Goal: Task Accomplishment & Management: Use online tool/utility

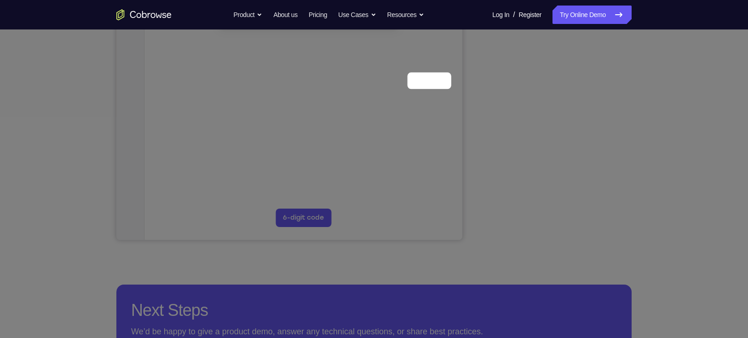
scroll to position [103, 0]
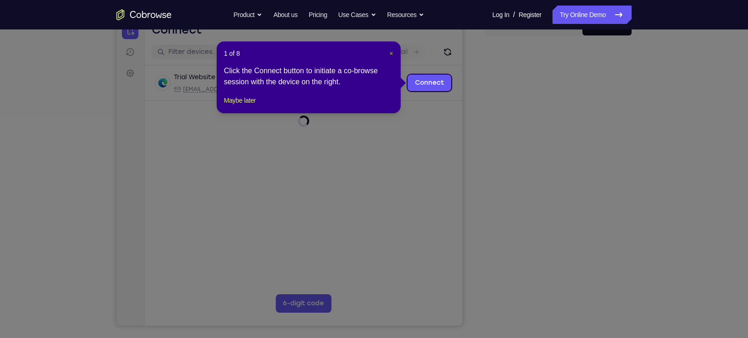
click at [392, 52] on span "×" at bounding box center [391, 53] width 4 height 7
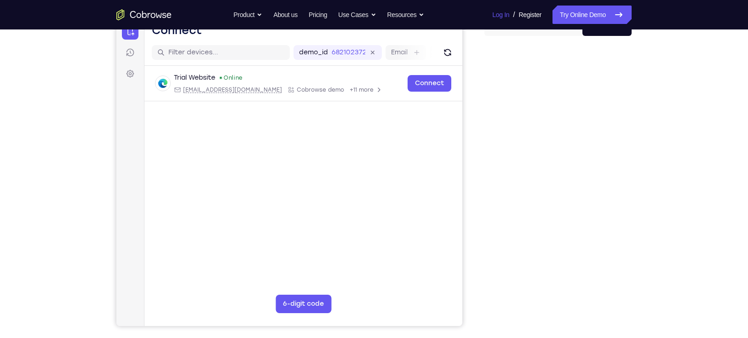
scroll to position [101, 0]
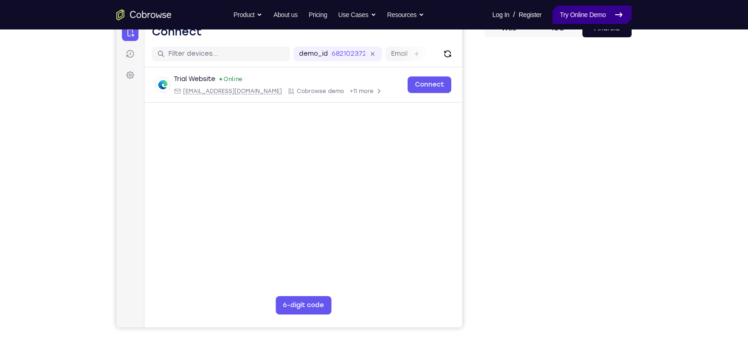
click at [569, 18] on link "Try Online Demo" at bounding box center [591, 15] width 79 height 18
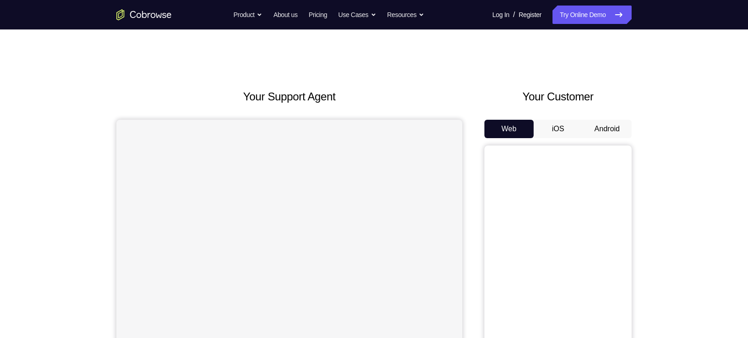
click at [598, 125] on button "Android" at bounding box center [606, 129] width 49 height 18
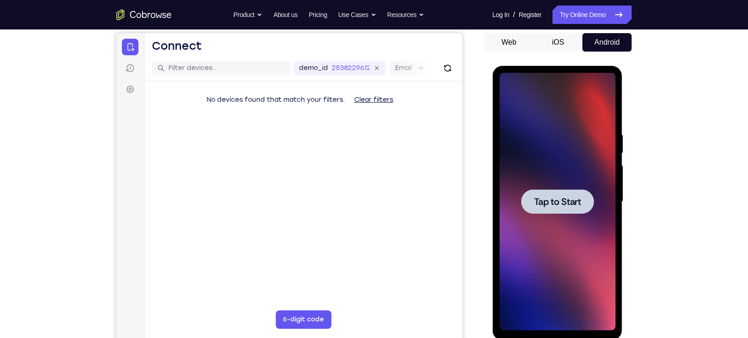
scroll to position [91, 0]
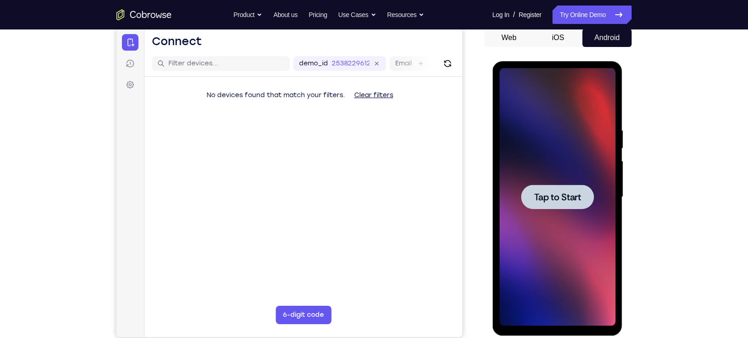
click at [544, 185] on div at bounding box center [557, 196] width 73 height 24
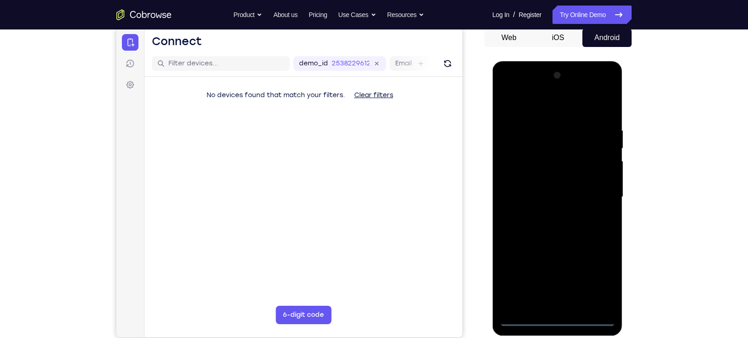
scroll to position [282, 0]
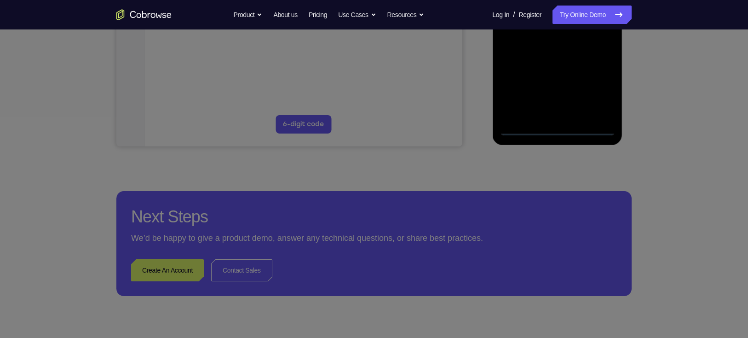
click at [552, 130] on icon at bounding box center [378, 116] width 757 height 443
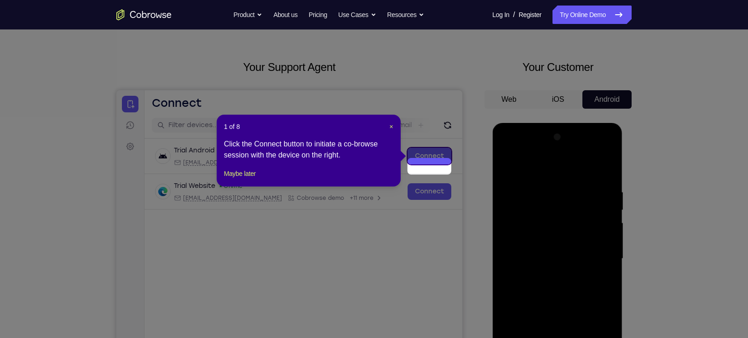
scroll to position [17, 0]
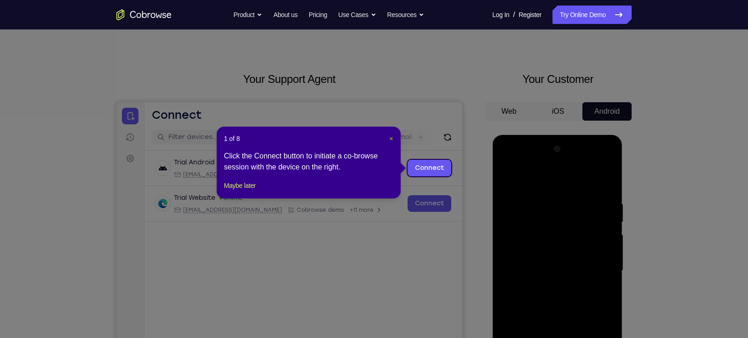
click at [391, 139] on span "×" at bounding box center [391, 138] width 4 height 7
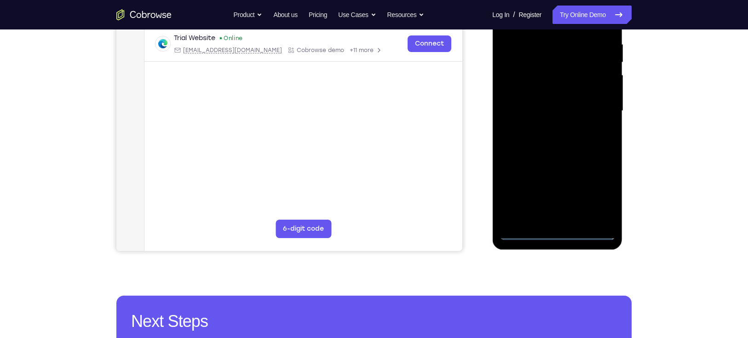
scroll to position [178, 0]
click at [554, 229] on div at bounding box center [557, 111] width 116 height 258
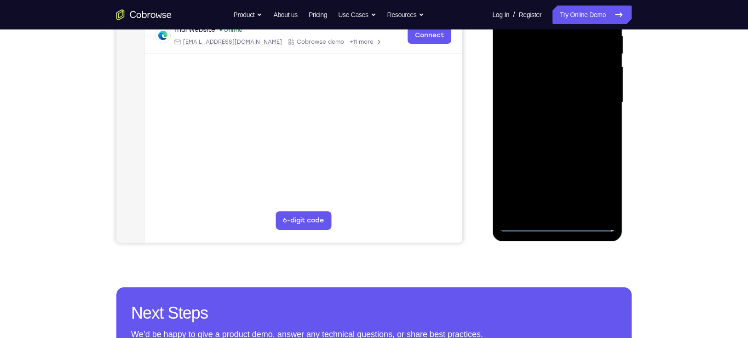
scroll to position [186, 0]
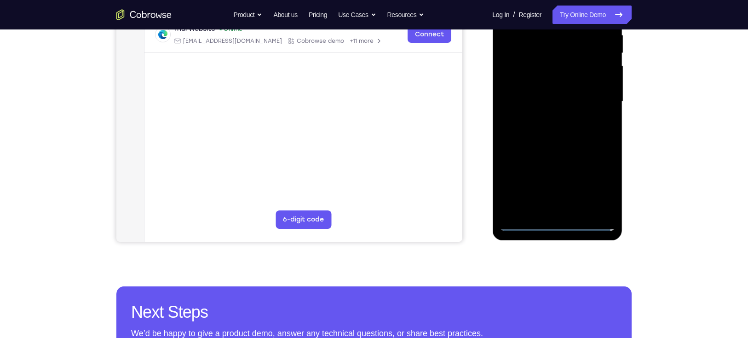
click at [558, 223] on div at bounding box center [557, 102] width 116 height 258
click at [593, 192] on div at bounding box center [557, 102] width 116 height 258
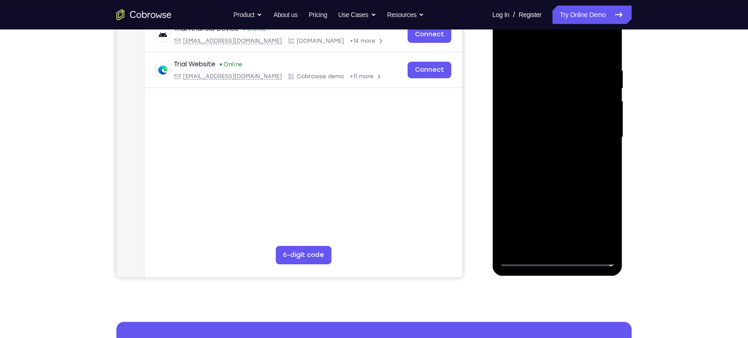
scroll to position [153, 0]
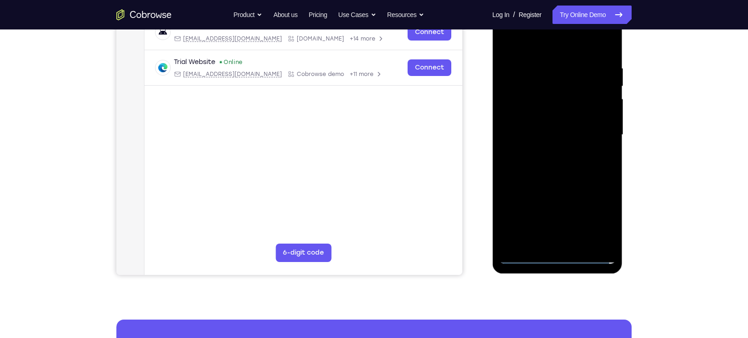
click at [548, 46] on div at bounding box center [557, 135] width 116 height 258
click at [598, 128] on div at bounding box center [557, 135] width 116 height 258
click at [546, 153] on div at bounding box center [557, 135] width 116 height 258
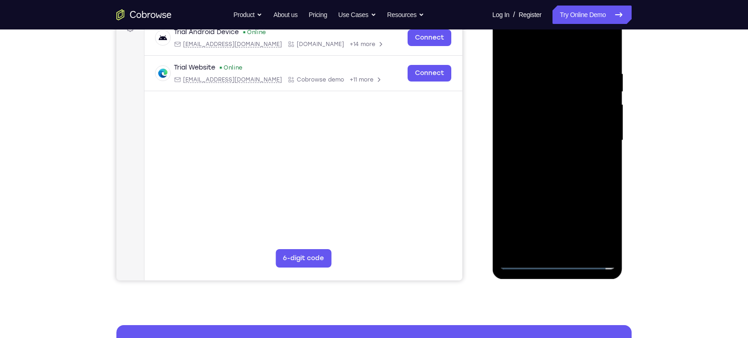
click at [521, 135] on div at bounding box center [557, 140] width 116 height 258
click at [530, 118] on div at bounding box center [557, 140] width 116 height 258
click at [538, 135] on div at bounding box center [557, 140] width 116 height 258
click at [534, 168] on div at bounding box center [557, 140] width 116 height 258
click at [569, 164] on div at bounding box center [557, 140] width 116 height 258
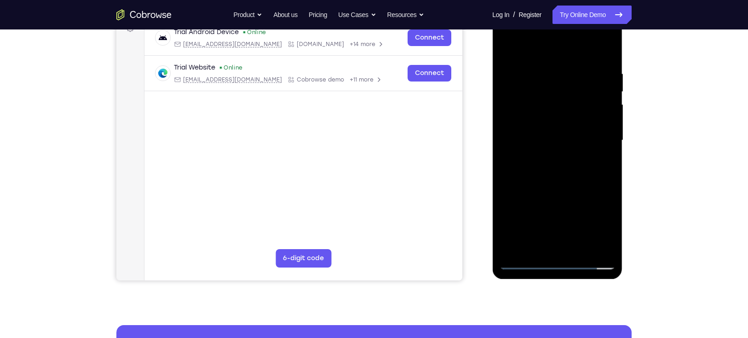
click at [561, 168] on div at bounding box center [557, 140] width 116 height 258
drag, startPoint x: 561, startPoint y: 168, endPoint x: 580, endPoint y: 161, distance: 19.9
click at [580, 161] on div at bounding box center [557, 140] width 116 height 258
click at [563, 163] on div at bounding box center [557, 140] width 116 height 258
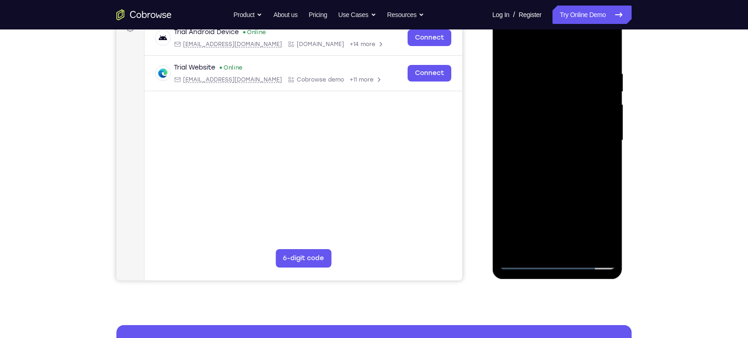
click at [545, 167] on div at bounding box center [557, 140] width 116 height 258
click at [560, 163] on div at bounding box center [557, 140] width 116 height 258
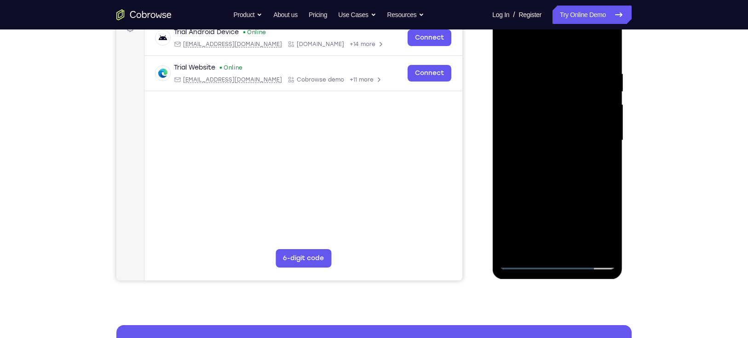
click at [560, 5] on div at bounding box center [557, 5] width 130 height 0
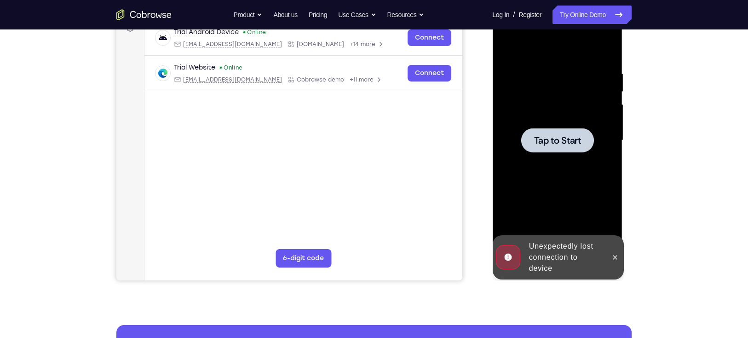
click at [543, 125] on div at bounding box center [557, 140] width 116 height 258
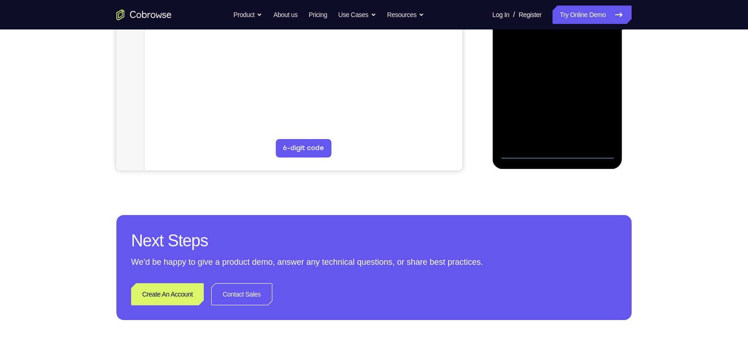
scroll to position [265, 0]
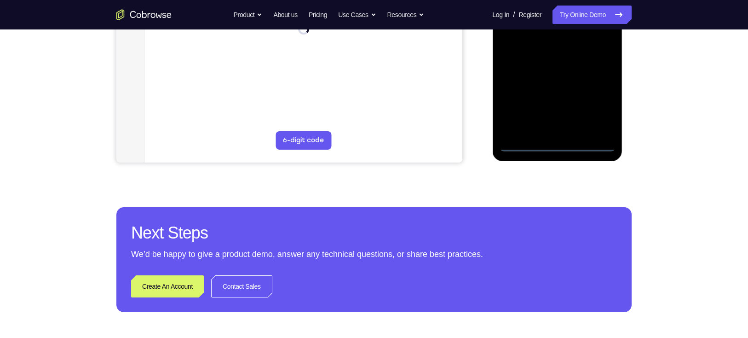
click at [559, 145] on div at bounding box center [557, 23] width 116 height 258
click at [598, 106] on div at bounding box center [557, 23] width 116 height 258
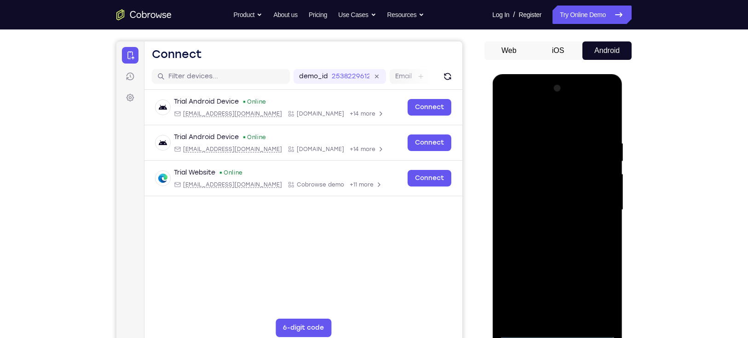
scroll to position [117, 0]
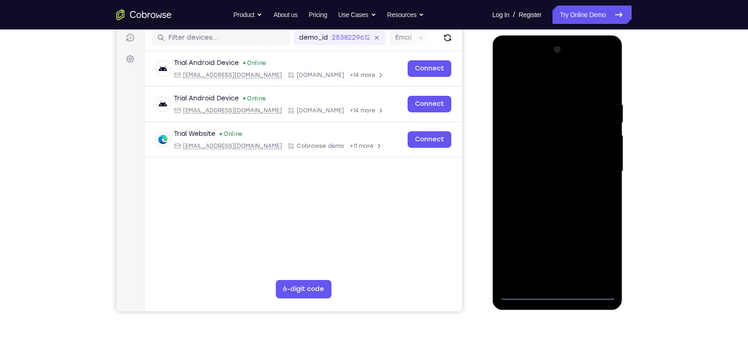
click at [530, 76] on div at bounding box center [557, 171] width 116 height 258
click at [598, 174] on div at bounding box center [557, 171] width 116 height 258
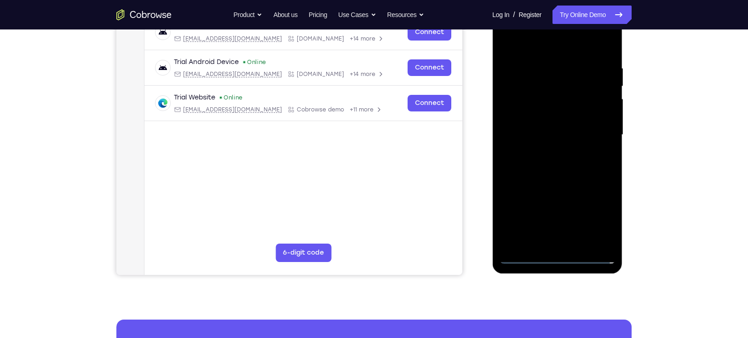
click at [546, 245] on div at bounding box center [557, 135] width 116 height 258
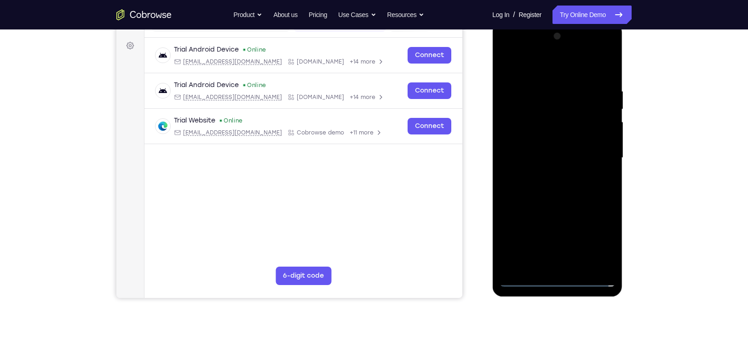
click at [548, 144] on div at bounding box center [557, 158] width 116 height 258
click at [536, 136] on div at bounding box center [557, 158] width 116 height 258
click at [544, 157] on div at bounding box center [557, 158] width 116 height 258
click at [554, 187] on div at bounding box center [557, 158] width 116 height 258
click at [564, 184] on div at bounding box center [557, 158] width 116 height 258
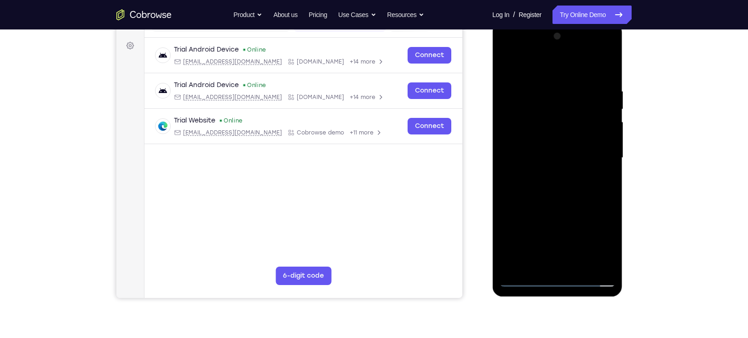
click at [561, 186] on div at bounding box center [557, 158] width 116 height 258
click at [566, 198] on div at bounding box center [557, 158] width 116 height 258
click at [582, 267] on div at bounding box center [557, 158] width 116 height 258
click at [556, 207] on div at bounding box center [557, 158] width 116 height 258
click at [571, 132] on div at bounding box center [557, 158] width 116 height 258
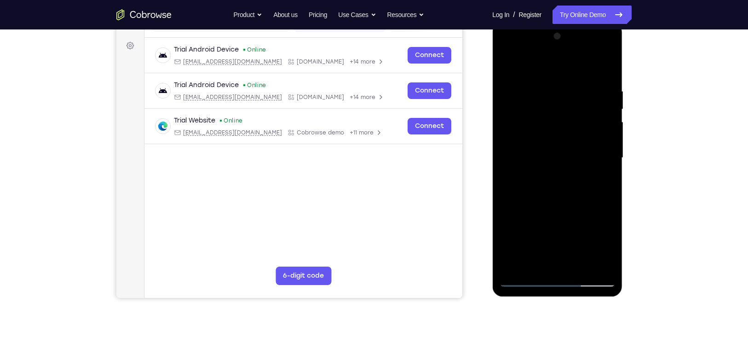
click at [603, 184] on div at bounding box center [557, 158] width 116 height 258
click at [506, 69] on div at bounding box center [557, 158] width 116 height 258
click at [568, 152] on div at bounding box center [557, 158] width 116 height 258
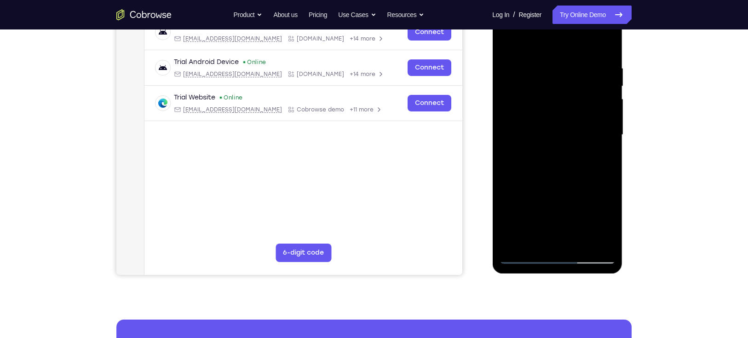
click at [548, 239] on div at bounding box center [557, 135] width 116 height 258
click at [604, 158] on div at bounding box center [557, 135] width 116 height 258
click at [604, 157] on div at bounding box center [557, 135] width 116 height 258
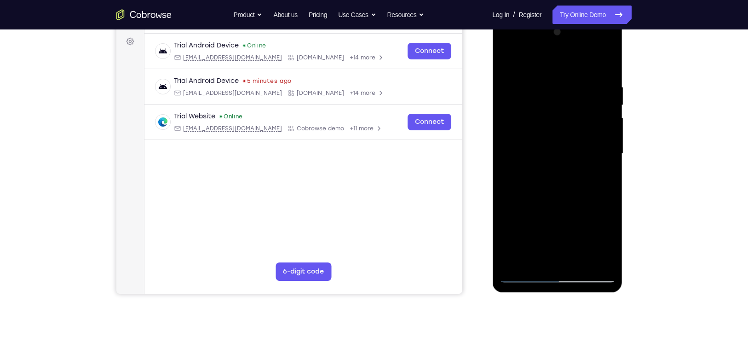
scroll to position [135, 0]
click at [535, 179] on div at bounding box center [557, 153] width 116 height 258
click at [606, 178] on div at bounding box center [557, 153] width 116 height 258
click at [608, 240] on div at bounding box center [557, 153] width 116 height 258
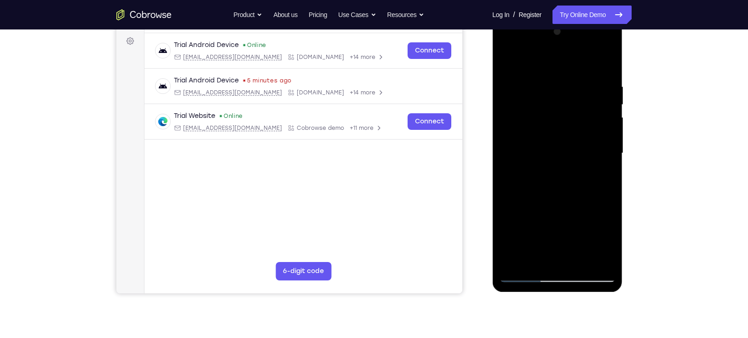
click at [608, 240] on div at bounding box center [557, 153] width 116 height 258
click at [601, 177] on div at bounding box center [557, 153] width 116 height 258
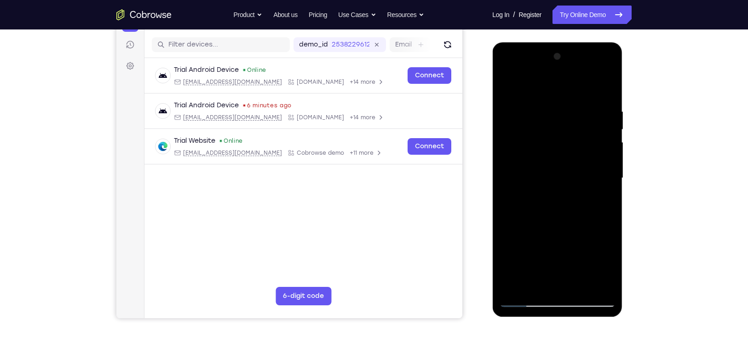
scroll to position [109, 0]
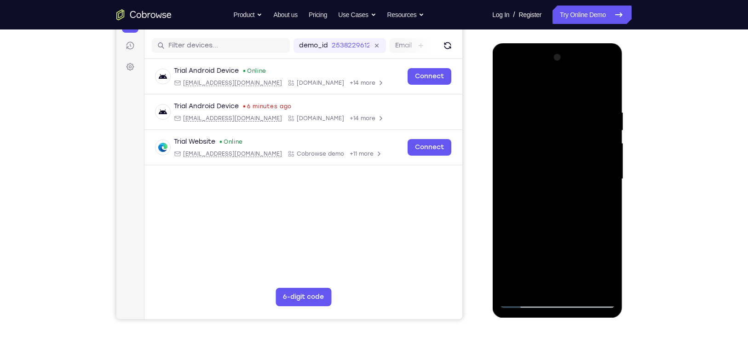
click at [547, 201] on div at bounding box center [557, 179] width 116 height 258
click at [601, 204] on div at bounding box center [557, 179] width 116 height 258
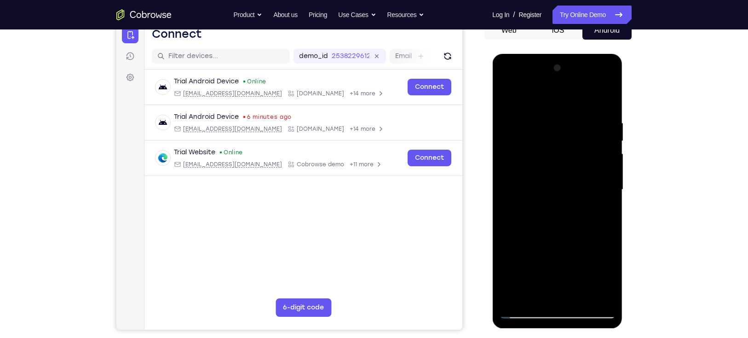
scroll to position [99, 0]
click at [600, 214] on div at bounding box center [557, 189] width 116 height 258
click at [560, 209] on div at bounding box center [557, 189] width 116 height 258
click at [545, 209] on div at bounding box center [557, 189] width 116 height 258
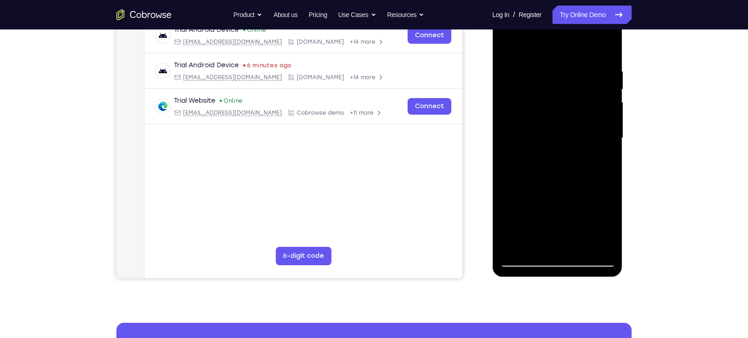
scroll to position [147, 0]
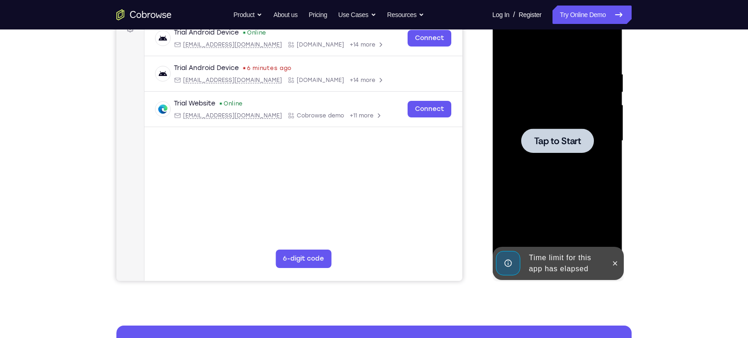
click at [548, 127] on div at bounding box center [557, 141] width 116 height 258
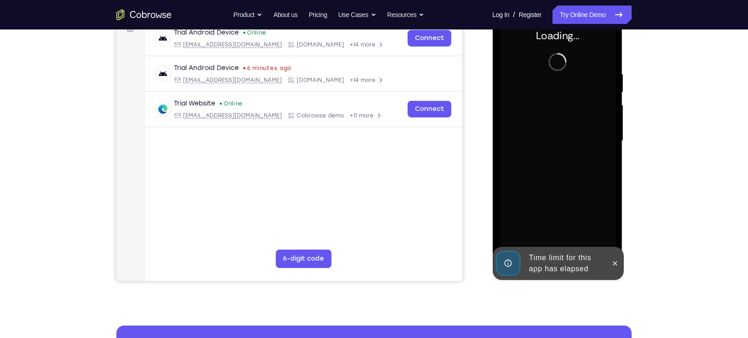
click at [548, 127] on div at bounding box center [557, 141] width 116 height 258
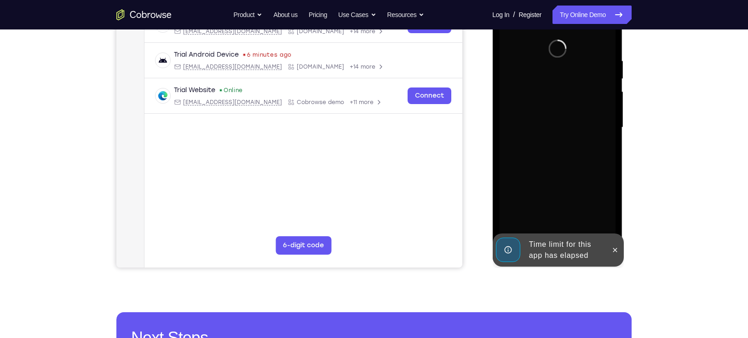
scroll to position [144, 0]
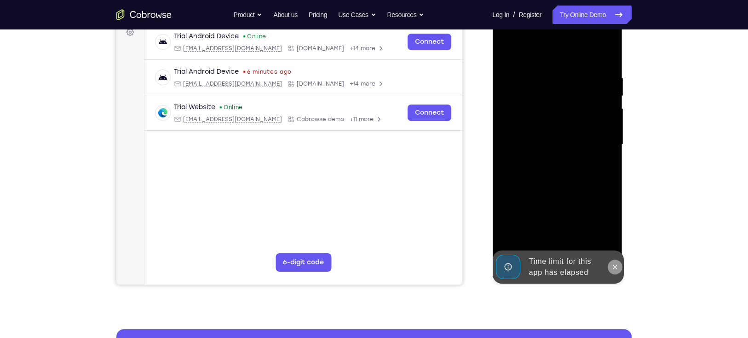
click at [614, 271] on button at bounding box center [614, 266] width 15 height 15
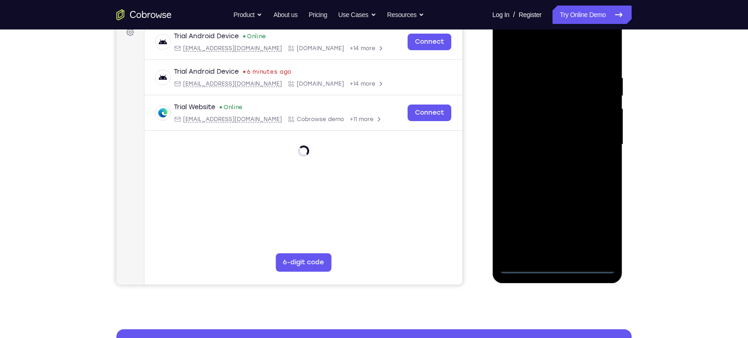
click at [558, 266] on div at bounding box center [557, 145] width 116 height 258
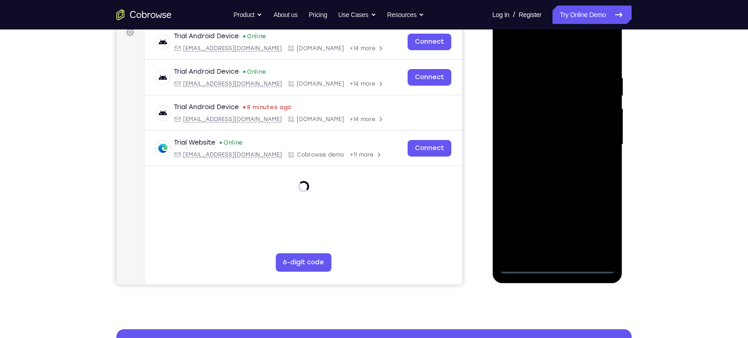
click at [592, 228] on div at bounding box center [557, 145] width 116 height 258
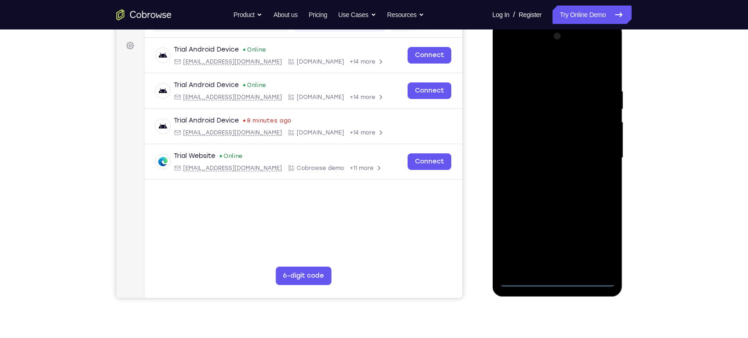
scroll to position [130, 0]
click at [539, 72] on div at bounding box center [557, 158] width 116 height 258
click at [598, 156] on div at bounding box center [557, 158] width 116 height 258
click at [586, 162] on div at bounding box center [557, 158] width 116 height 258
click at [592, 155] on div at bounding box center [557, 158] width 116 height 258
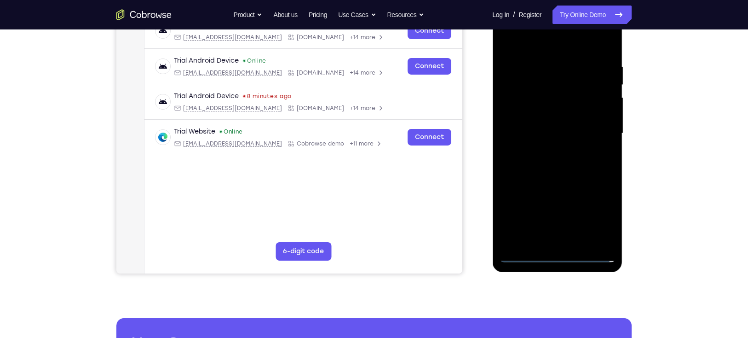
scroll to position [155, 0]
click at [548, 241] on div at bounding box center [557, 134] width 116 height 258
click at [510, 123] on div at bounding box center [557, 134] width 116 height 258
click at [528, 109] on div at bounding box center [557, 134] width 116 height 258
click at [553, 135] on div at bounding box center [557, 134] width 116 height 258
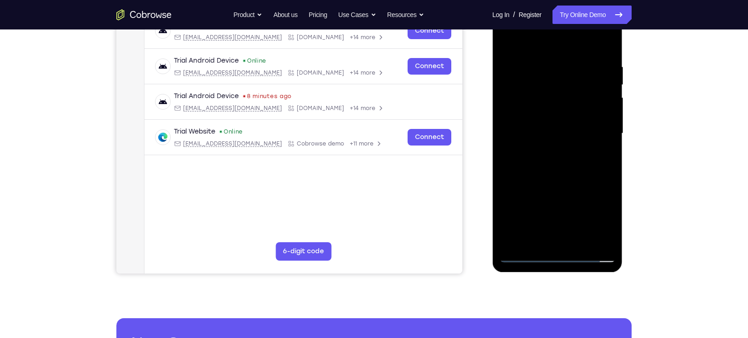
click at [557, 162] on div at bounding box center [557, 134] width 116 height 258
click at [561, 159] on div at bounding box center [557, 134] width 116 height 258
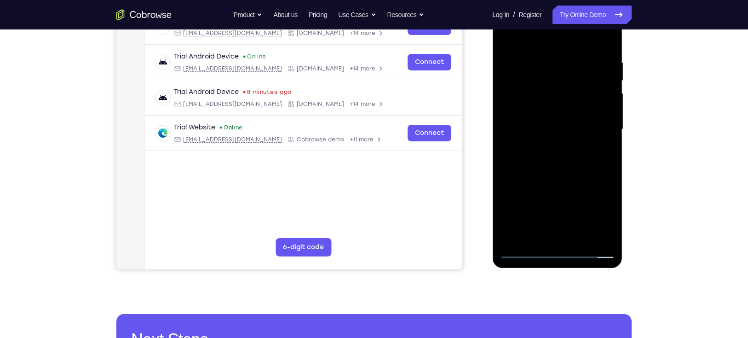
scroll to position [162, 0]
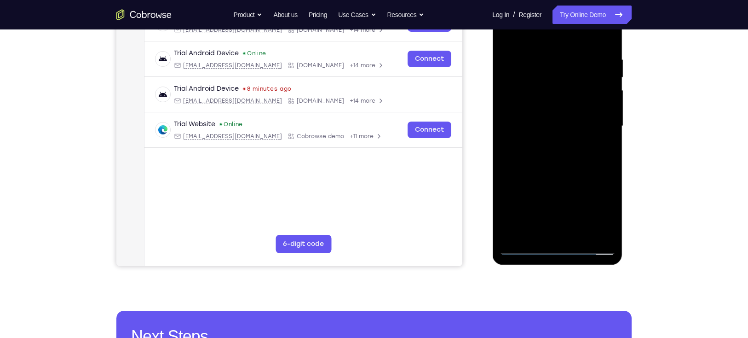
click at [544, 167] on div at bounding box center [557, 126] width 116 height 258
click at [583, 233] on div at bounding box center [557, 126] width 116 height 258
click at [569, 174] on div at bounding box center [557, 126] width 116 height 258
click at [552, 99] on div at bounding box center [557, 126] width 116 height 258
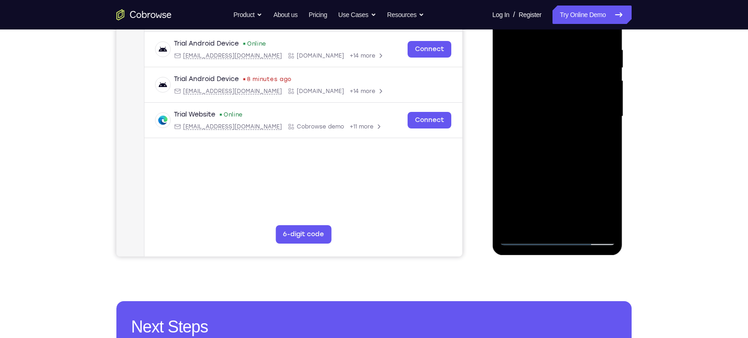
scroll to position [174, 0]
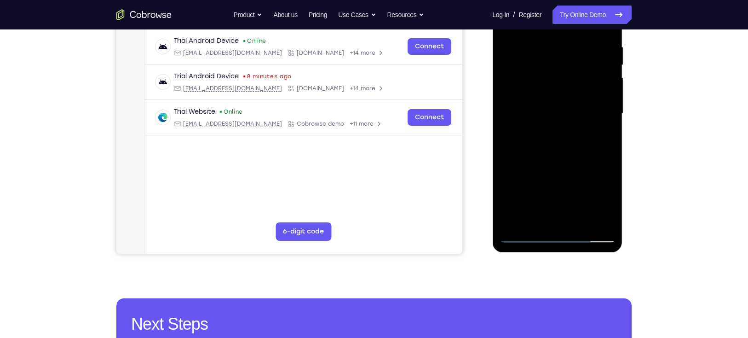
click at [546, 217] on div at bounding box center [557, 114] width 116 height 258
click at [611, 202] on div at bounding box center [557, 114] width 116 height 258
click at [604, 138] on div at bounding box center [557, 114] width 116 height 258
click at [598, 136] on div at bounding box center [557, 114] width 116 height 258
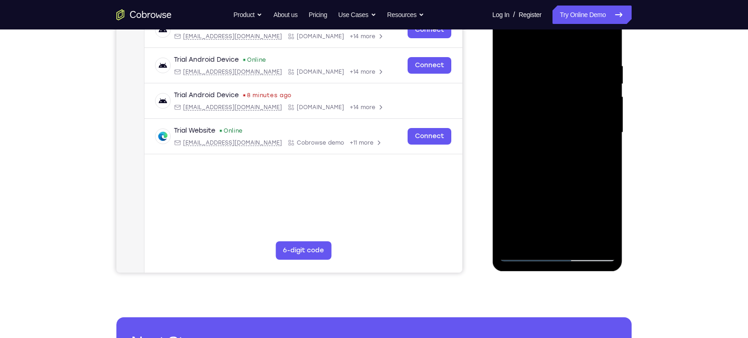
scroll to position [140, 0]
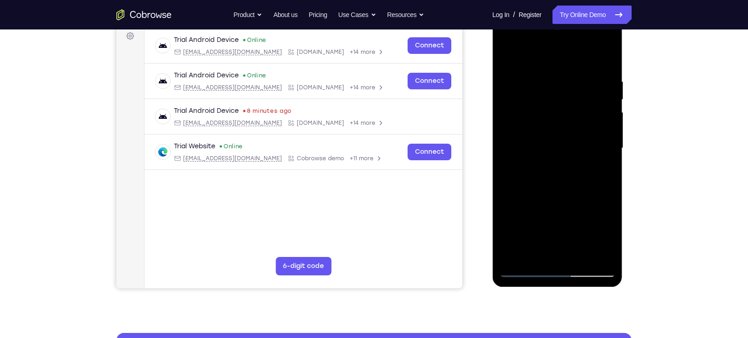
click at [507, 54] on div at bounding box center [557, 148] width 116 height 258
click at [564, 143] on div at bounding box center [557, 148] width 116 height 258
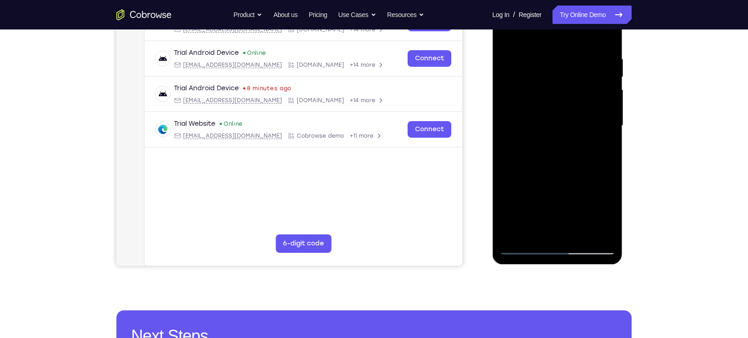
scroll to position [165, 0]
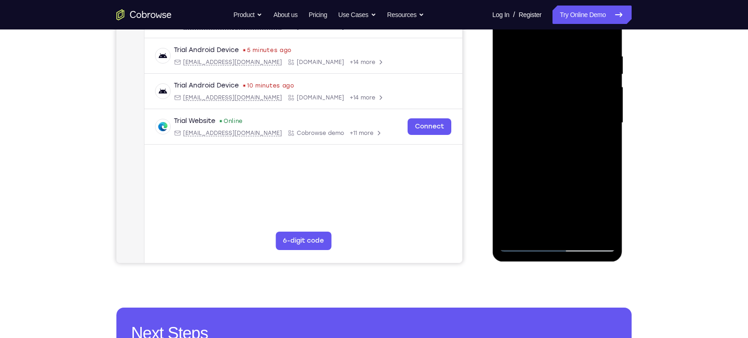
click at [600, 145] on div at bounding box center [557, 123] width 116 height 258
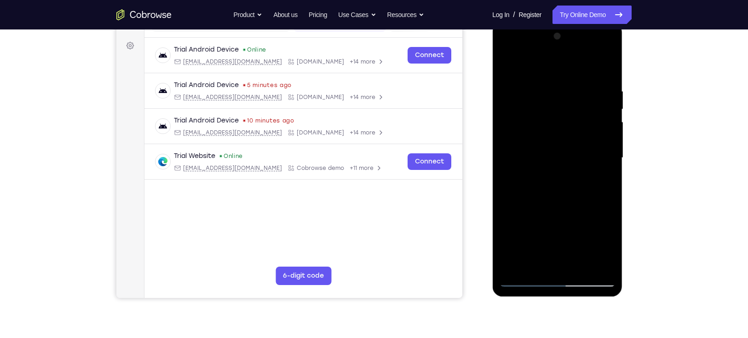
scroll to position [130, 0]
click at [507, 65] on div at bounding box center [557, 158] width 116 height 258
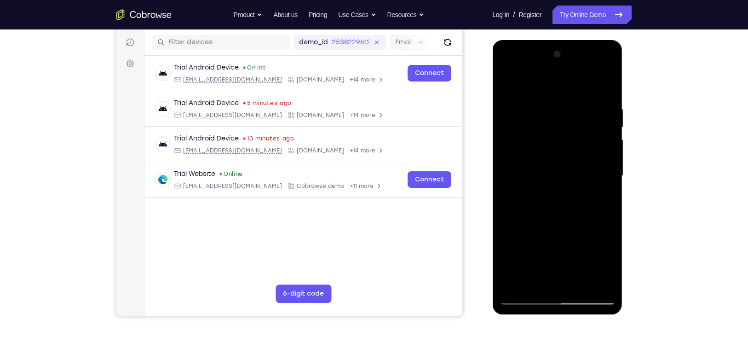
click at [557, 170] on div at bounding box center [557, 176] width 116 height 258
click at [506, 85] on div at bounding box center [557, 176] width 116 height 258
click at [558, 149] on div at bounding box center [557, 176] width 116 height 258
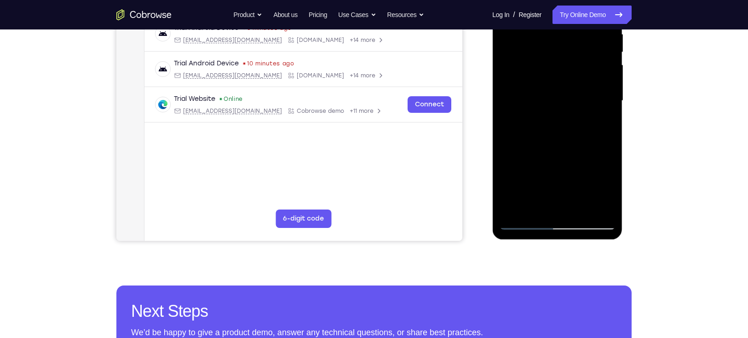
scroll to position [199, 0]
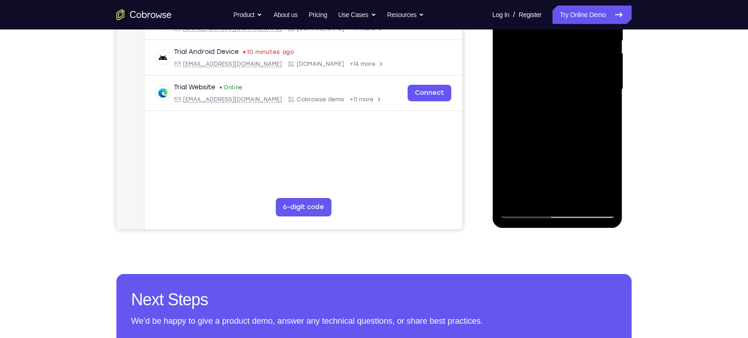
click at [527, 191] on div at bounding box center [557, 89] width 116 height 258
click at [600, 110] on div at bounding box center [557, 89] width 116 height 258
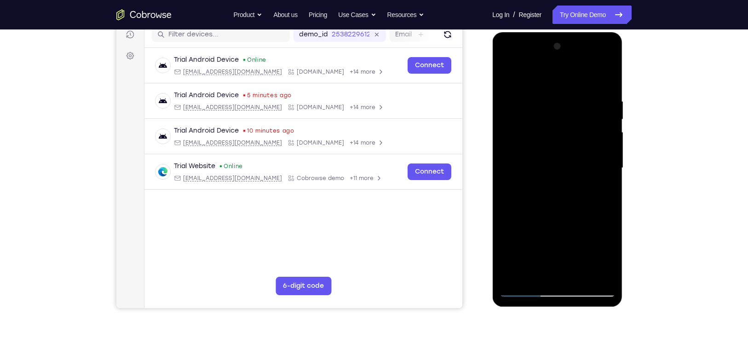
scroll to position [118, 0]
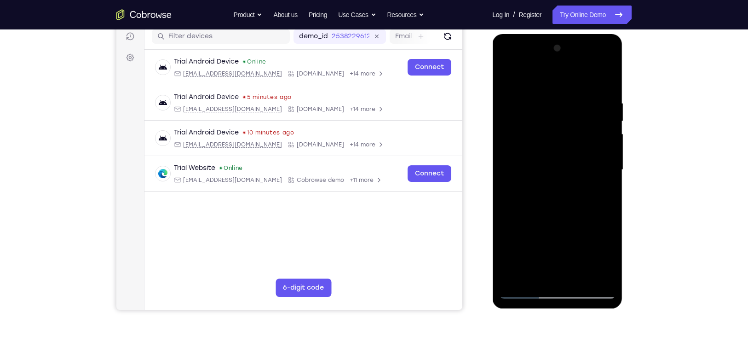
click at [581, 157] on div at bounding box center [557, 170] width 116 height 258
click at [598, 236] on div at bounding box center [557, 170] width 116 height 258
click at [515, 192] on div at bounding box center [557, 170] width 116 height 258
click at [513, 191] on div at bounding box center [557, 170] width 116 height 258
click at [602, 192] on div at bounding box center [557, 170] width 116 height 258
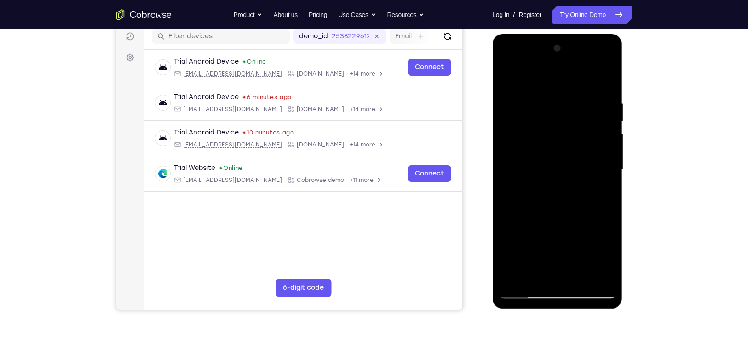
click at [506, 80] on div at bounding box center [557, 170] width 116 height 258
click at [508, 76] on div at bounding box center [557, 170] width 116 height 258
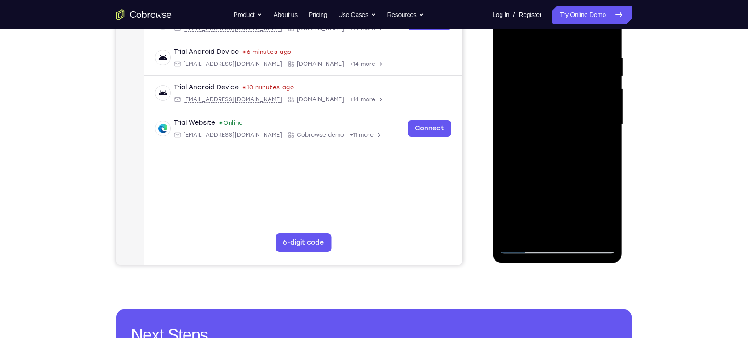
scroll to position [164, 0]
click at [580, 232] on div at bounding box center [557, 124] width 116 height 258
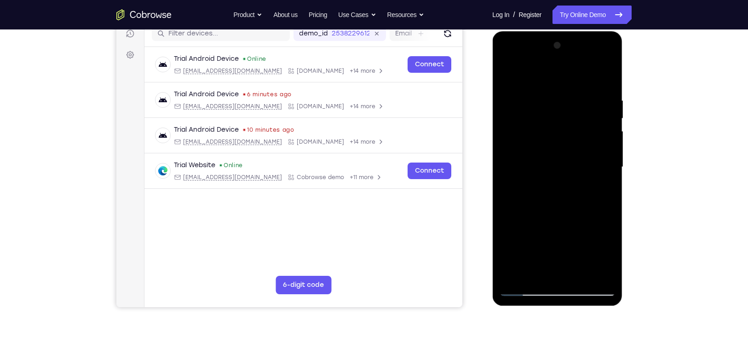
scroll to position [112, 0]
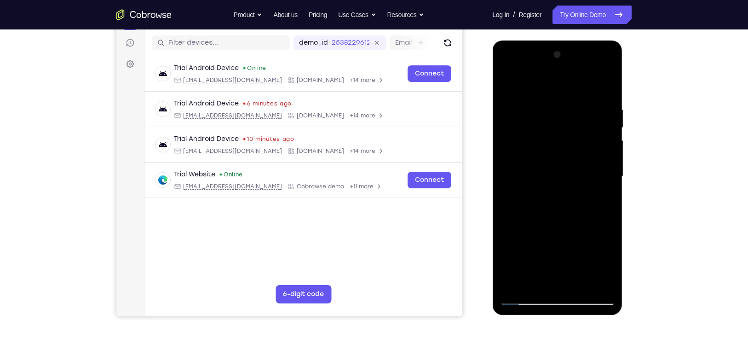
click at [576, 150] on div at bounding box center [557, 176] width 116 height 258
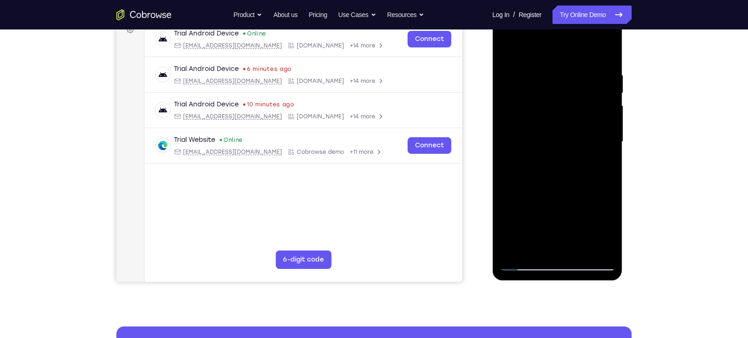
scroll to position [147, 0]
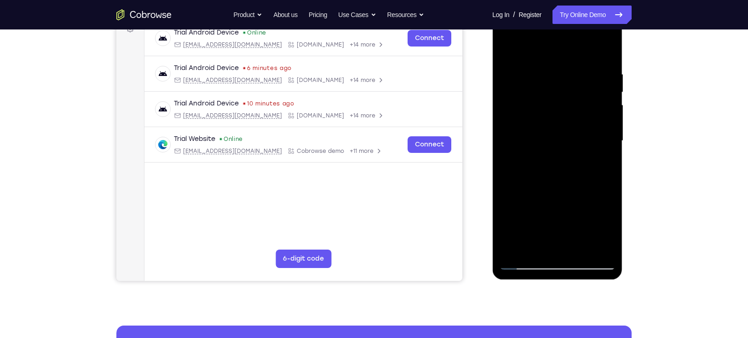
click at [530, 192] on div at bounding box center [557, 141] width 116 height 258
click at [546, 195] on div at bounding box center [557, 141] width 116 height 258
click at [599, 166] on div at bounding box center [557, 141] width 116 height 258
click at [609, 229] on div at bounding box center [557, 141] width 116 height 258
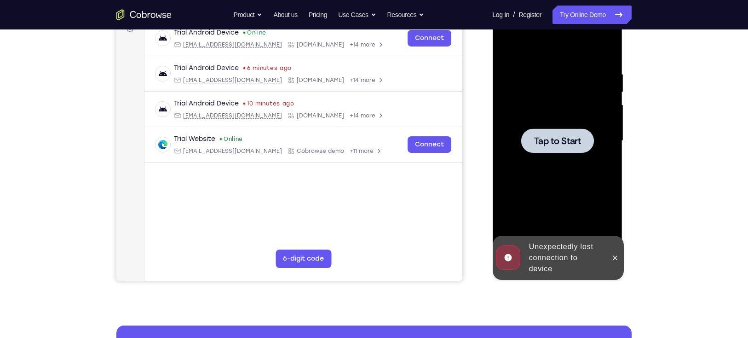
click at [574, 144] on span "Tap to Start" at bounding box center [557, 140] width 47 height 9
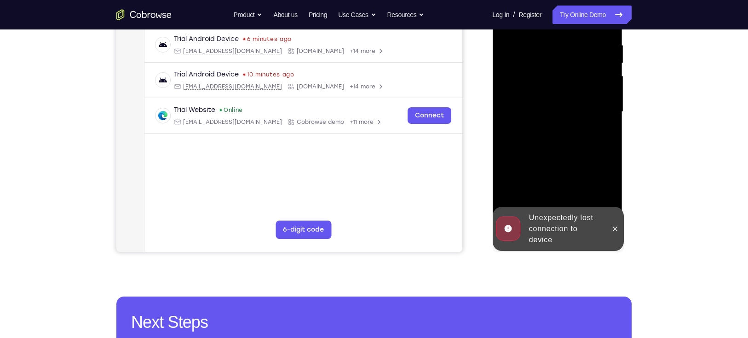
scroll to position [180, 0]
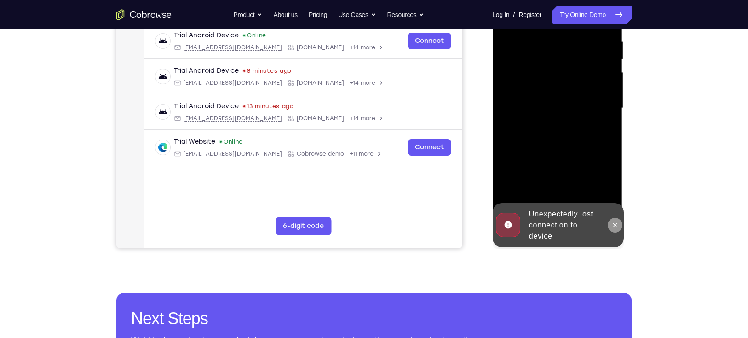
click at [617, 223] on icon at bounding box center [614, 224] width 7 height 7
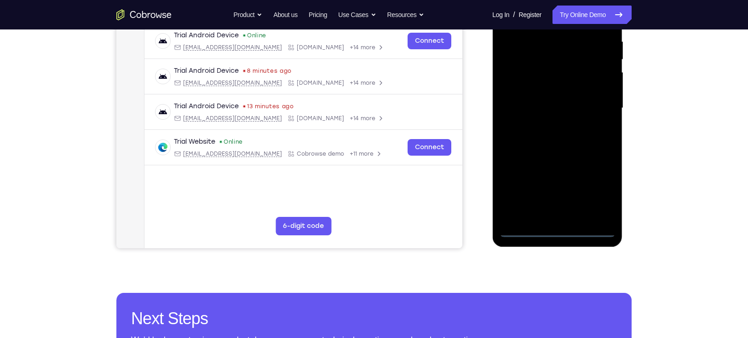
click at [558, 230] on div at bounding box center [557, 108] width 116 height 258
click at [600, 190] on div at bounding box center [557, 108] width 116 height 258
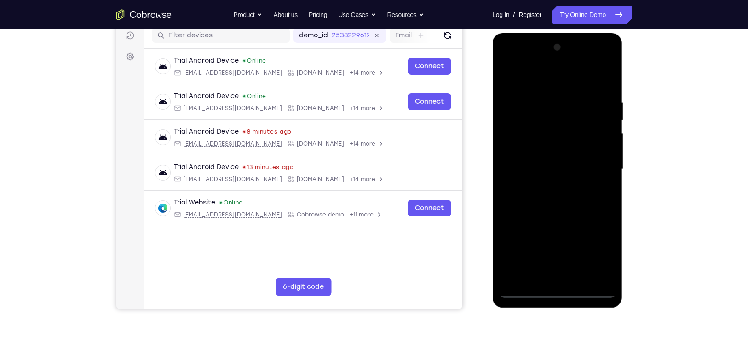
scroll to position [118, 0]
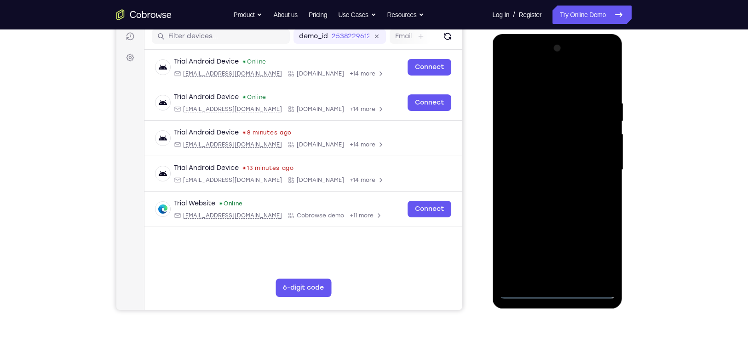
click at [549, 85] on div at bounding box center [557, 170] width 116 height 258
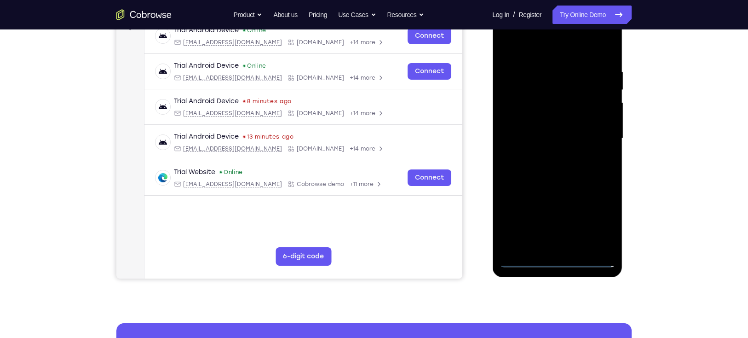
click at [598, 135] on div at bounding box center [557, 139] width 116 height 258
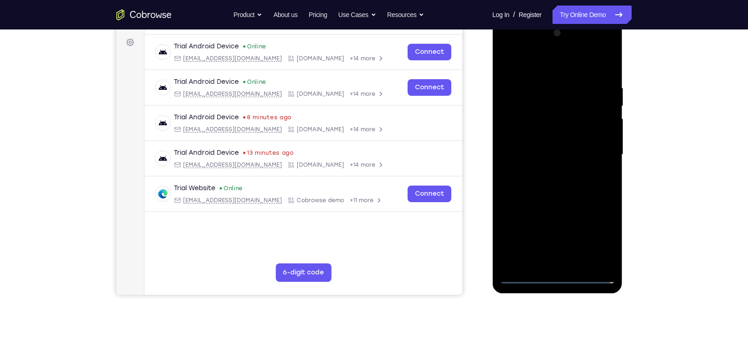
scroll to position [133, 0]
click at [559, 241] on div at bounding box center [557, 155] width 116 height 258
click at [547, 173] on div at bounding box center [557, 155] width 116 height 258
click at [557, 146] on div at bounding box center [557, 155] width 116 height 258
click at [533, 134] on div at bounding box center [557, 155] width 116 height 258
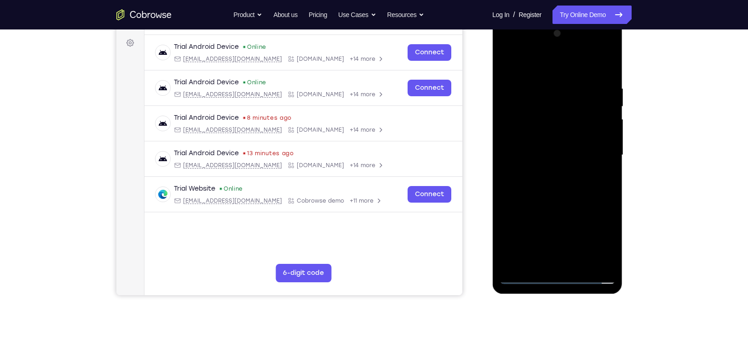
click at [546, 150] on div at bounding box center [557, 155] width 116 height 258
click at [548, 185] on div at bounding box center [557, 155] width 116 height 258
click at [553, 184] on div at bounding box center [557, 155] width 116 height 258
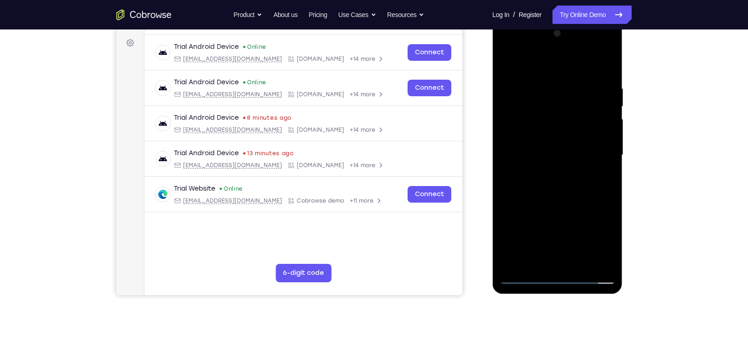
click at [553, 184] on div at bounding box center [557, 155] width 116 height 258
click at [604, 77] on div at bounding box center [557, 155] width 116 height 258
click at [560, 258] on div at bounding box center [557, 155] width 116 height 258
click at [554, 187] on div at bounding box center [557, 155] width 116 height 258
click at [605, 81] on div at bounding box center [557, 155] width 116 height 258
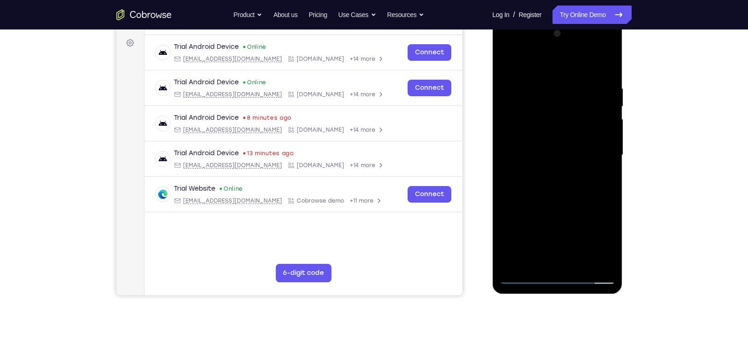
click at [554, 184] on div at bounding box center [557, 155] width 116 height 258
click at [553, 259] on div at bounding box center [557, 155] width 116 height 258
click at [542, 181] on div at bounding box center [557, 155] width 116 height 258
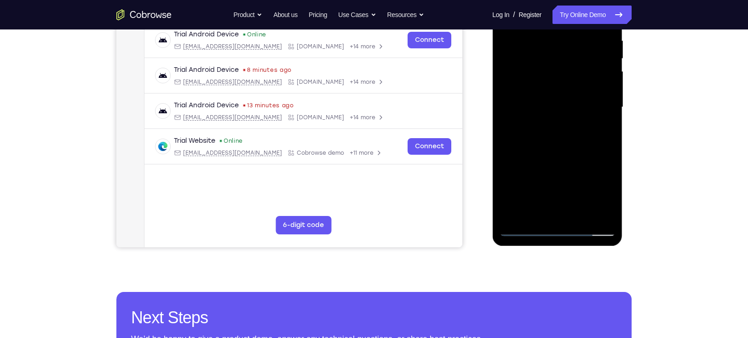
click at [524, 231] on div at bounding box center [557, 107] width 116 height 258
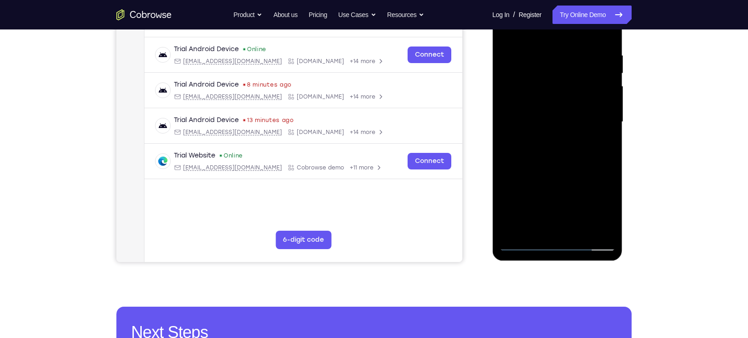
scroll to position [166, 0]
click at [558, 242] on div at bounding box center [557, 123] width 116 height 258
click at [601, 203] on div at bounding box center [557, 123] width 116 height 258
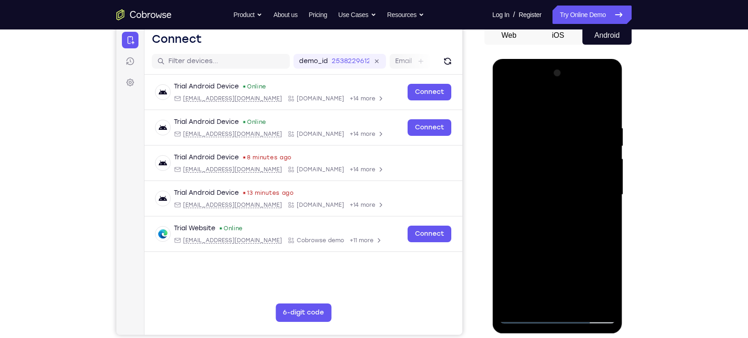
scroll to position [93, 0]
click at [598, 88] on div at bounding box center [557, 195] width 116 height 258
click at [609, 106] on div at bounding box center [557, 195] width 116 height 258
click at [510, 90] on div at bounding box center [557, 195] width 116 height 258
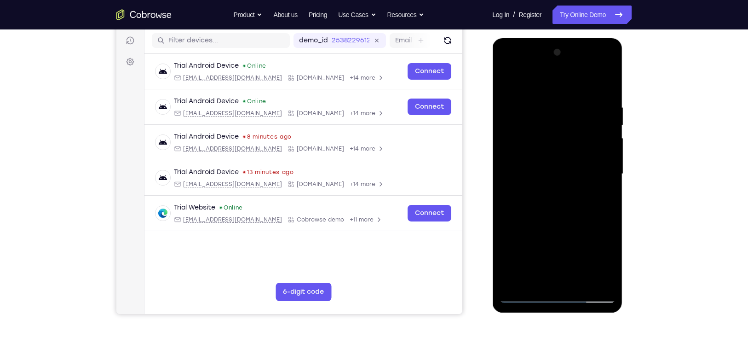
click at [521, 143] on div at bounding box center [557, 174] width 116 height 258
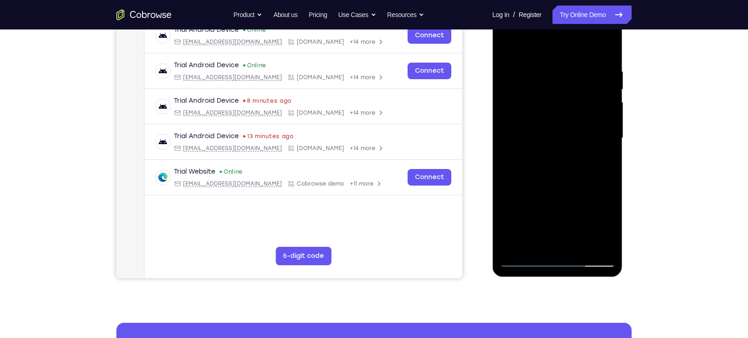
scroll to position [151, 0]
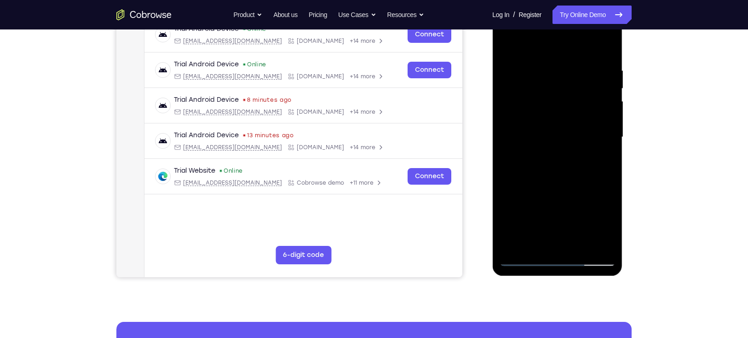
click at [552, 176] on div at bounding box center [557, 137] width 116 height 258
click at [578, 245] on div at bounding box center [557, 137] width 116 height 258
click at [561, 185] on div at bounding box center [557, 137] width 116 height 258
click at [552, 110] on div at bounding box center [557, 137] width 116 height 258
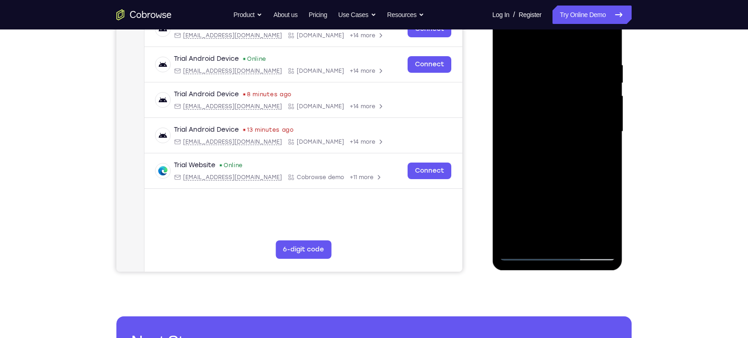
scroll to position [157, 0]
click at [608, 216] on div at bounding box center [557, 131] width 116 height 258
click at [605, 151] on div at bounding box center [557, 131] width 116 height 258
click at [602, 151] on div at bounding box center [557, 131] width 116 height 258
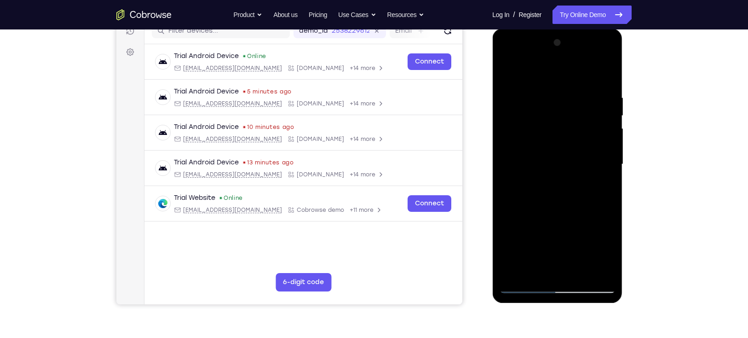
scroll to position [138, 0]
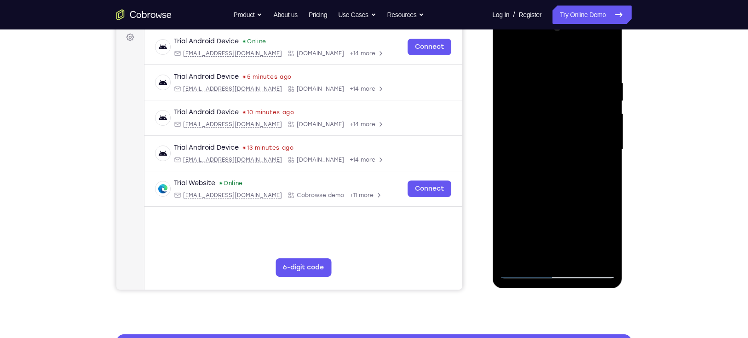
click at [598, 172] on div at bounding box center [557, 150] width 116 height 258
click at [602, 172] on div at bounding box center [557, 150] width 116 height 258
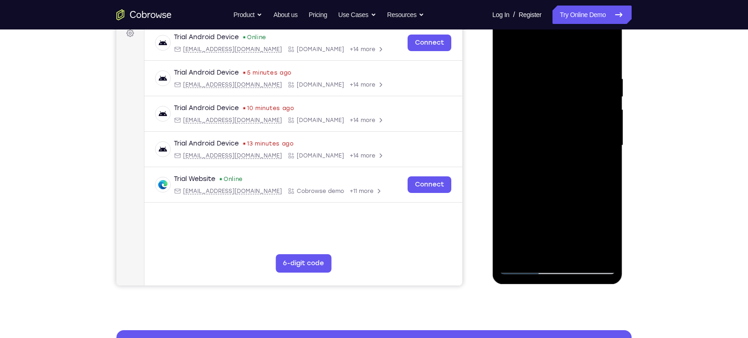
scroll to position [142, 0]
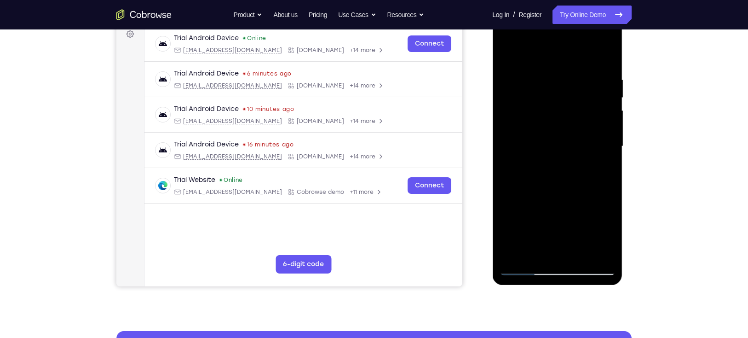
click at [611, 235] on div at bounding box center [557, 146] width 116 height 258
click at [602, 166] on div at bounding box center [557, 146] width 116 height 258
click at [602, 167] on div at bounding box center [557, 146] width 116 height 258
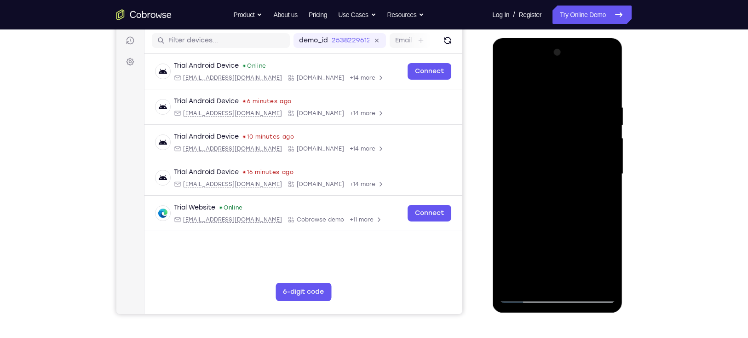
scroll to position [113, 0]
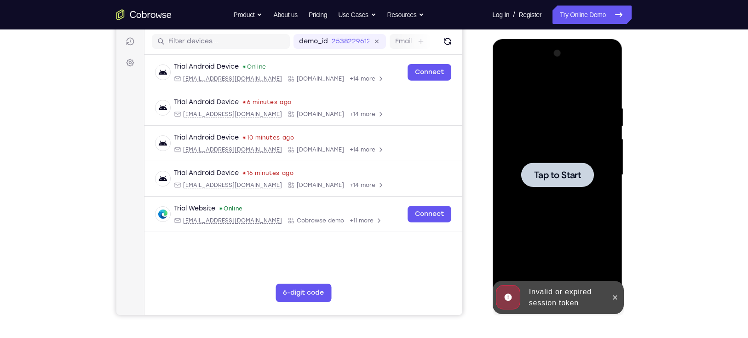
click at [539, 195] on div at bounding box center [557, 175] width 116 height 258
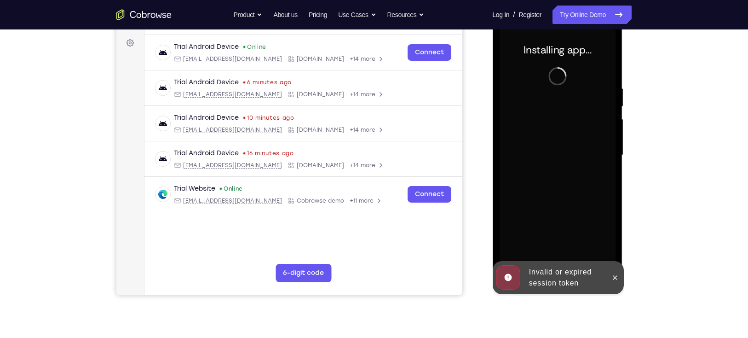
scroll to position [169, 0]
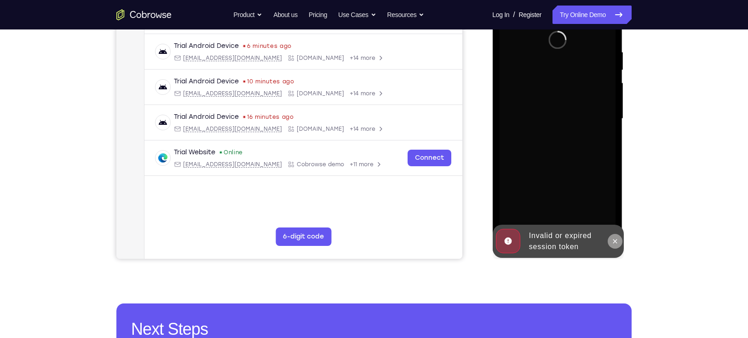
click at [615, 237] on icon at bounding box center [614, 240] width 7 height 7
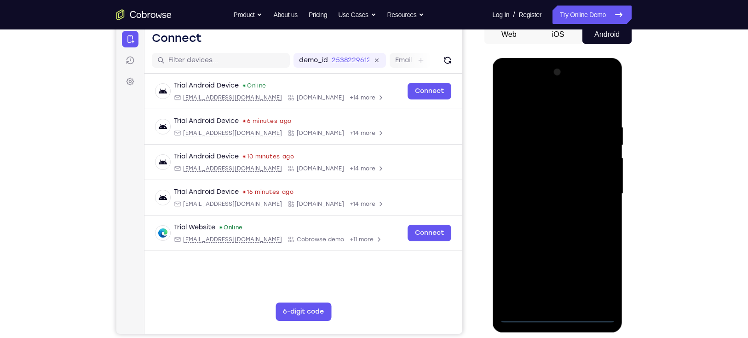
scroll to position [139, 0]
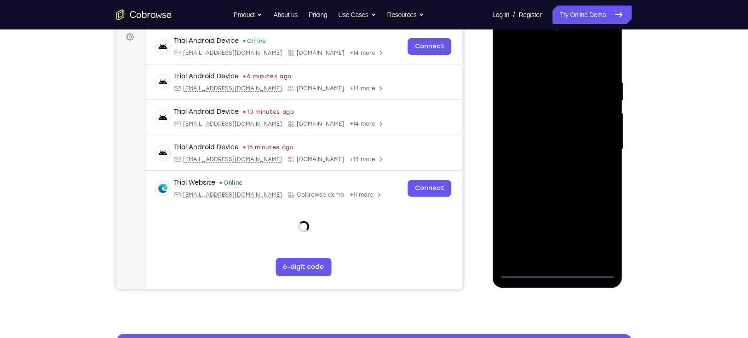
click at [558, 266] on div at bounding box center [557, 149] width 116 height 258
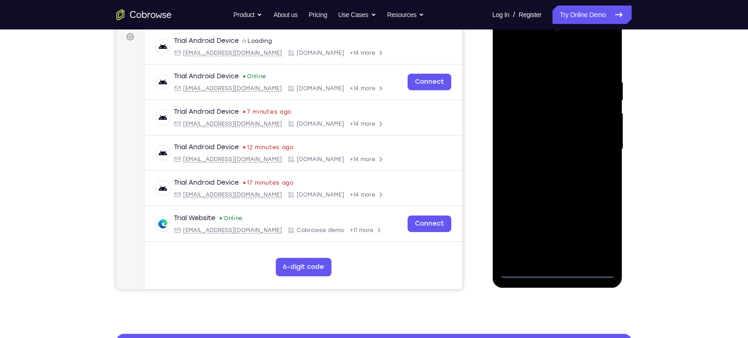
click at [559, 269] on div at bounding box center [557, 149] width 116 height 258
click at [604, 226] on div at bounding box center [557, 149] width 116 height 258
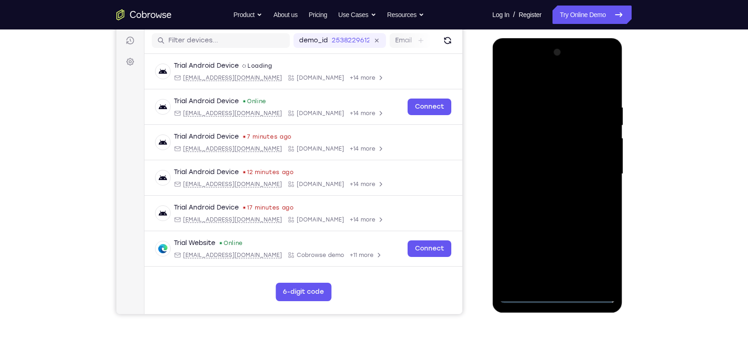
scroll to position [115, 0]
click at [550, 79] on div at bounding box center [557, 174] width 116 height 258
click at [594, 171] on div at bounding box center [557, 174] width 116 height 258
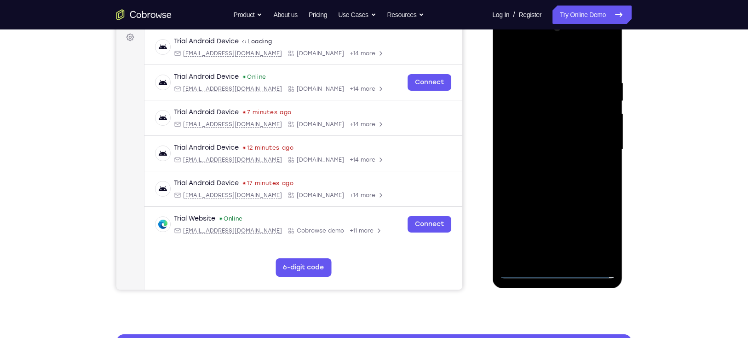
click at [546, 166] on div at bounding box center [557, 150] width 116 height 258
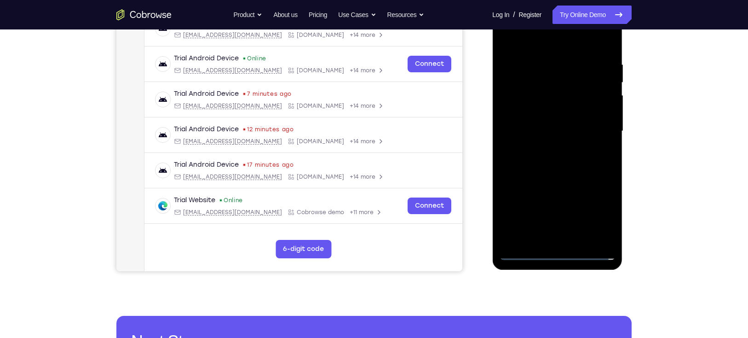
scroll to position [157, 0]
click at [563, 123] on div at bounding box center [557, 131] width 116 height 258
click at [537, 110] on div at bounding box center [557, 131] width 116 height 258
click at [553, 130] on div at bounding box center [557, 131] width 116 height 258
click at [557, 159] on div at bounding box center [557, 131] width 116 height 258
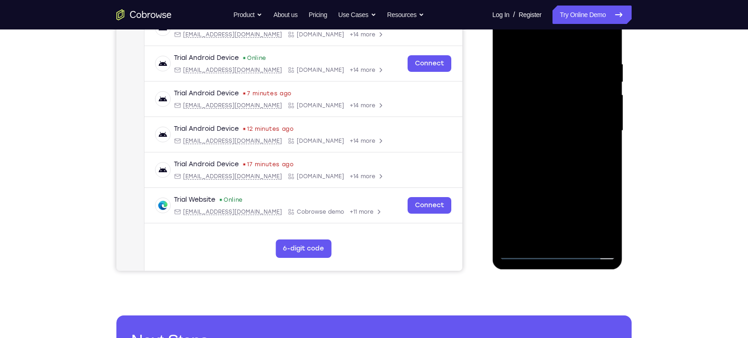
click at [557, 159] on div at bounding box center [557, 131] width 116 height 258
click at [558, 156] on div at bounding box center [557, 131] width 116 height 258
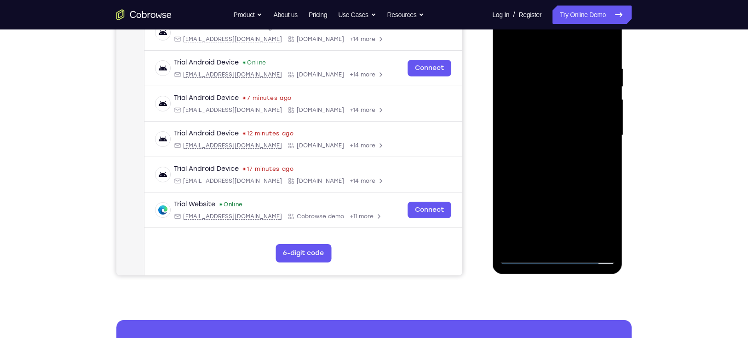
click at [578, 242] on div at bounding box center [557, 135] width 116 height 258
click at [560, 178] on div at bounding box center [557, 135] width 116 height 258
click at [578, 241] on div at bounding box center [557, 135] width 116 height 258
click at [565, 183] on div at bounding box center [557, 135] width 116 height 258
click at [567, 111] on div at bounding box center [557, 135] width 116 height 258
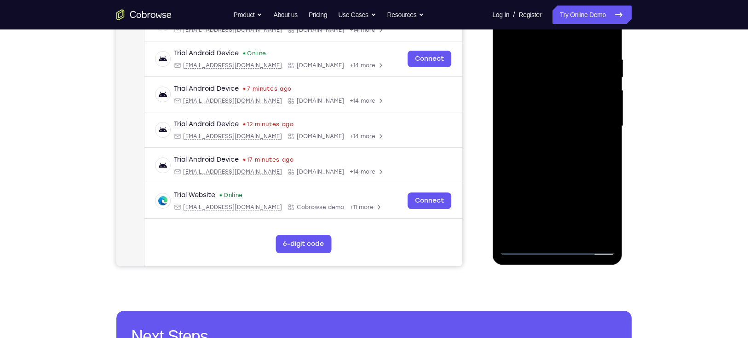
scroll to position [164, 0]
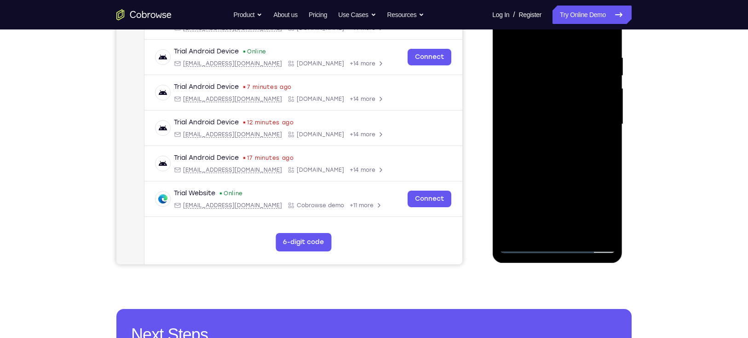
click at [556, 224] on div at bounding box center [557, 124] width 116 height 258
click at [602, 147] on div at bounding box center [557, 124] width 116 height 258
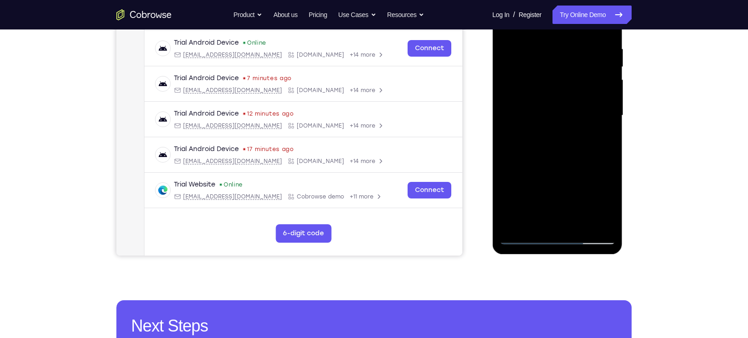
scroll to position [173, 0]
click at [608, 203] on div at bounding box center [557, 115] width 116 height 258
click at [608, 200] on div at bounding box center [557, 115] width 116 height 258
click at [612, 205] on div at bounding box center [557, 115] width 116 height 258
click at [534, 220] on div at bounding box center [557, 115] width 116 height 258
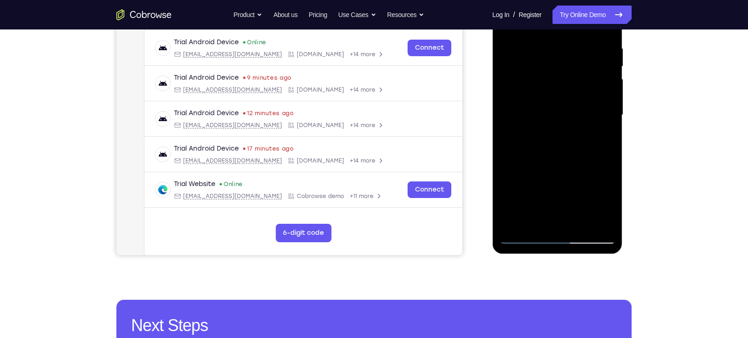
click at [583, 178] on div at bounding box center [557, 115] width 116 height 258
click at [599, 131] on div at bounding box center [557, 115] width 116 height 258
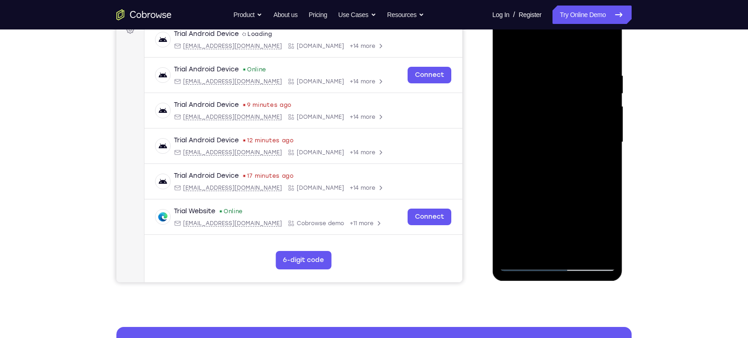
scroll to position [138, 0]
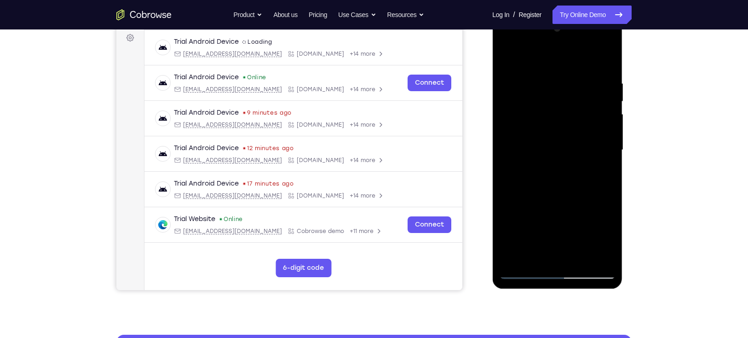
click at [595, 173] on div at bounding box center [557, 150] width 116 height 258
click at [604, 172] on div at bounding box center [557, 150] width 116 height 258
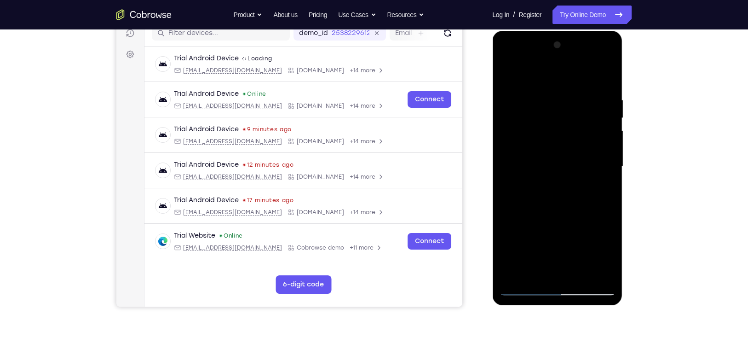
scroll to position [121, 0]
click at [528, 172] on div at bounding box center [557, 167] width 116 height 258
click at [542, 253] on div at bounding box center [557, 167] width 116 height 258
click at [535, 243] on div at bounding box center [557, 167] width 116 height 258
click at [501, 75] on div at bounding box center [557, 167] width 116 height 258
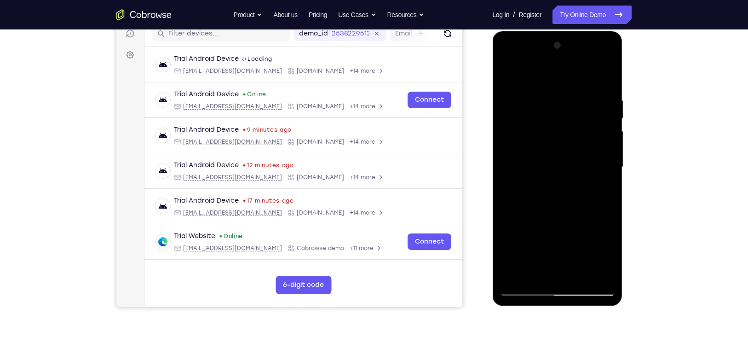
scroll to position [132, 0]
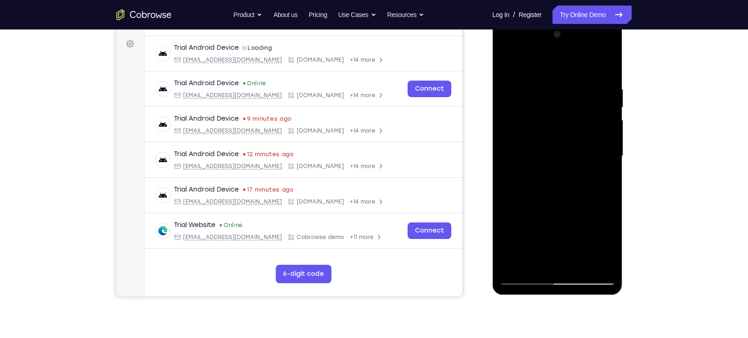
click at [510, 63] on div at bounding box center [557, 156] width 116 height 258
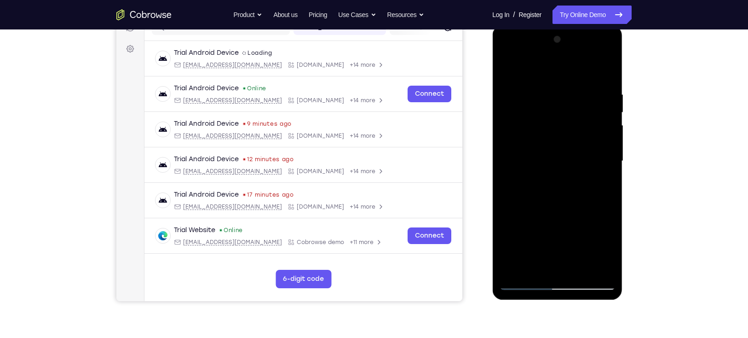
scroll to position [126, 0]
click at [581, 266] on div at bounding box center [557, 162] width 116 height 258
click at [510, 69] on div at bounding box center [557, 162] width 116 height 258
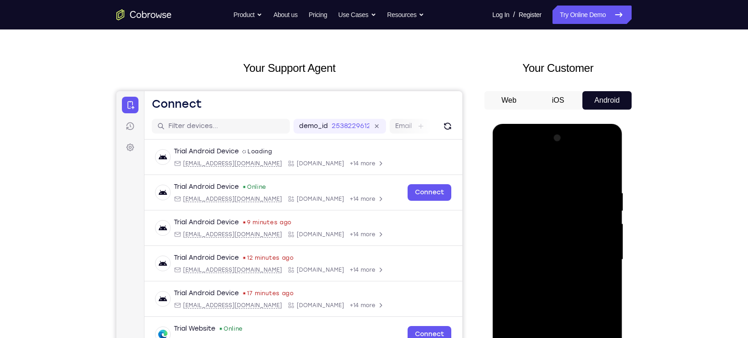
scroll to position [28, 0]
click at [606, 98] on button "Android" at bounding box center [606, 101] width 49 height 18
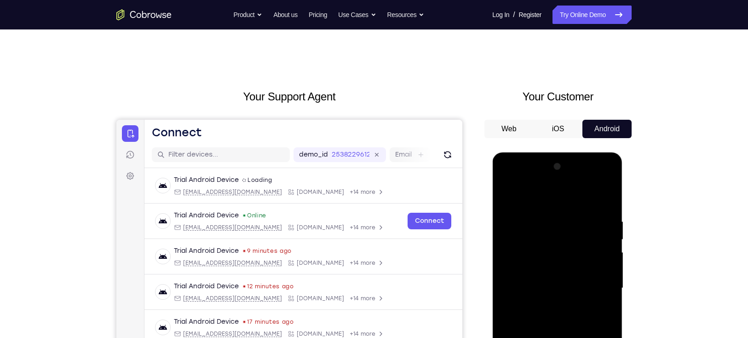
click at [542, 126] on button "iOS" at bounding box center [558, 129] width 49 height 18
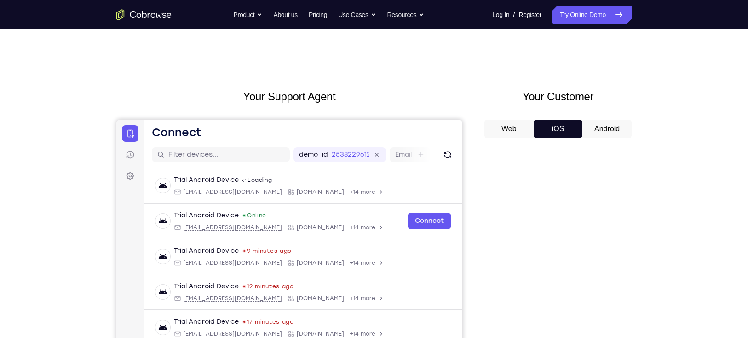
drag, startPoint x: 542, startPoint y: 126, endPoint x: 611, endPoint y: -24, distance: 165.9
click at [592, 133] on button "Android" at bounding box center [606, 129] width 49 height 18
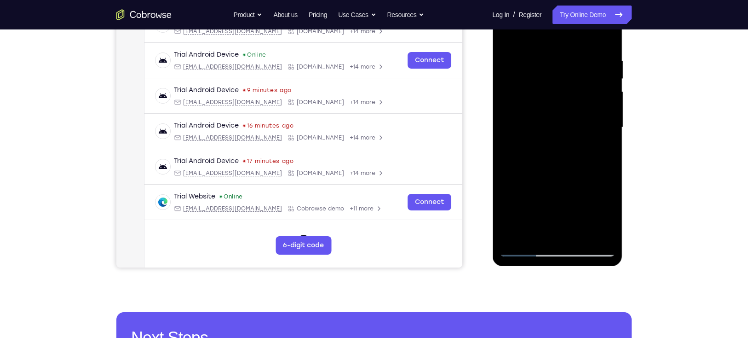
scroll to position [162, 0]
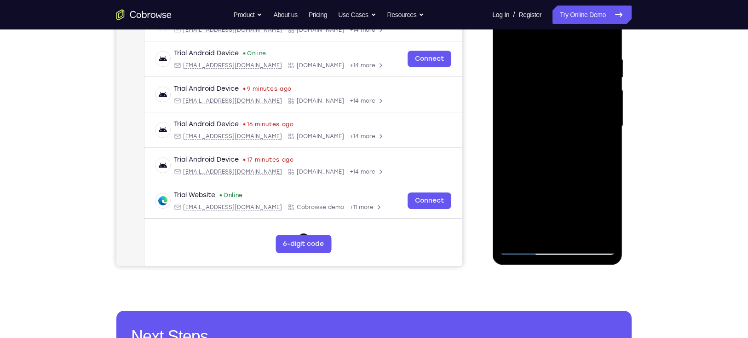
click at [599, 234] on div at bounding box center [557, 126] width 116 height 258
click at [582, 18] on link "Try Online Demo" at bounding box center [591, 15] width 79 height 18
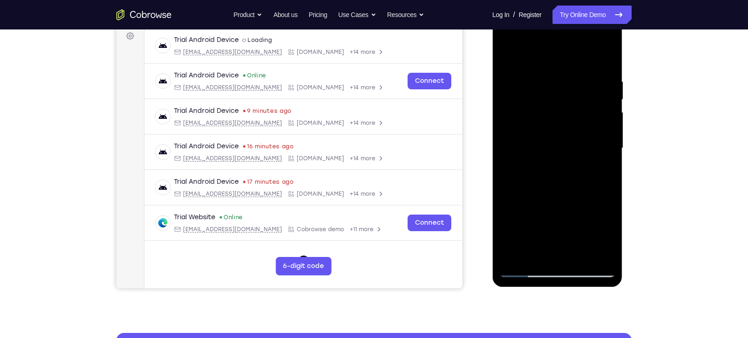
scroll to position [140, 0]
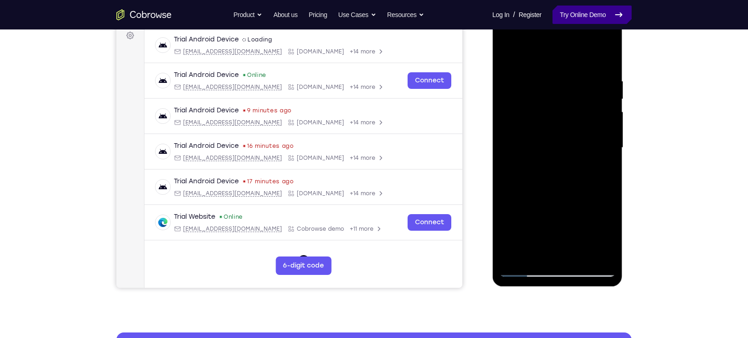
click at [602, 21] on link "Try Online Demo" at bounding box center [591, 15] width 79 height 18
click at [600, 18] on link "Try Online Demo" at bounding box center [591, 15] width 79 height 18
click at [581, 16] on link "Try Online Demo" at bounding box center [591, 15] width 79 height 18
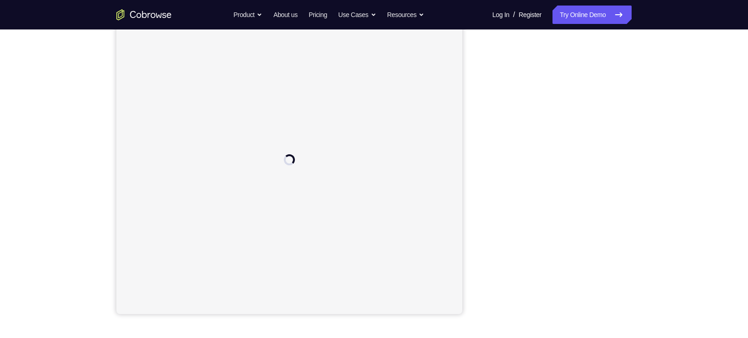
click at [683, 216] on div "Your Support Agent Your Customer Web iOS Android Next Steps We’d be happy to gi…" at bounding box center [374, 218] width 748 height 607
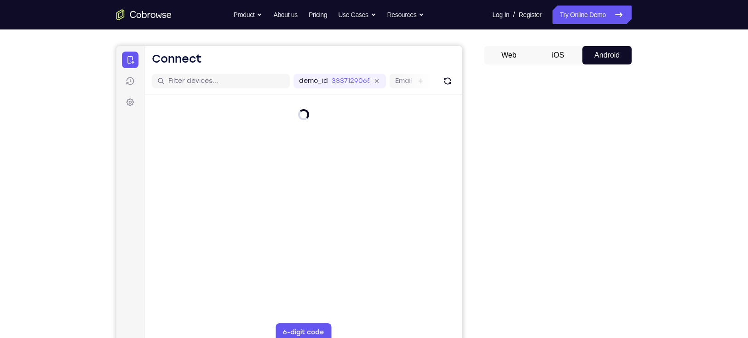
scroll to position [100, 0]
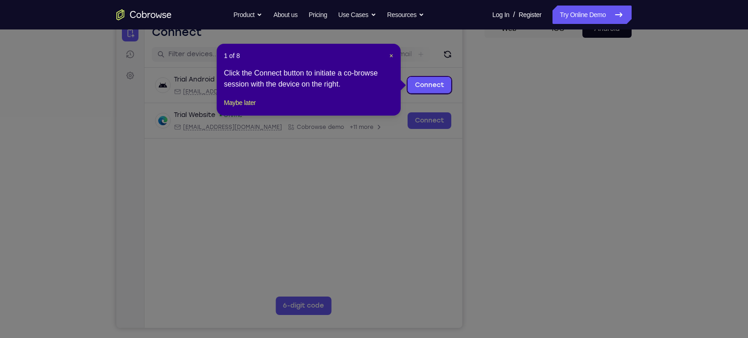
click at [388, 54] on header "1 of 8 ×" at bounding box center [308, 55] width 169 height 9
click at [391, 54] on span "×" at bounding box center [391, 55] width 4 height 7
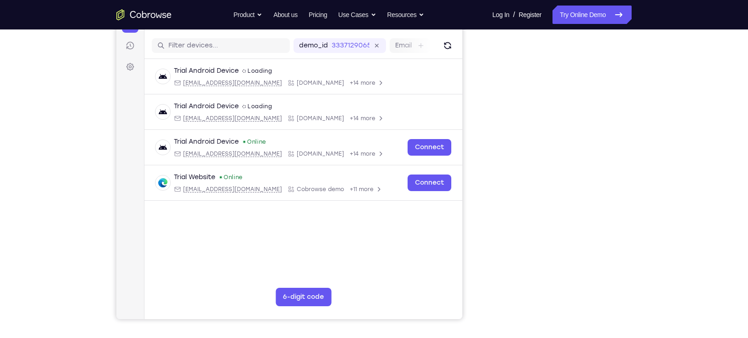
scroll to position [110, 0]
